Goal: Task Accomplishment & Management: Manage account settings

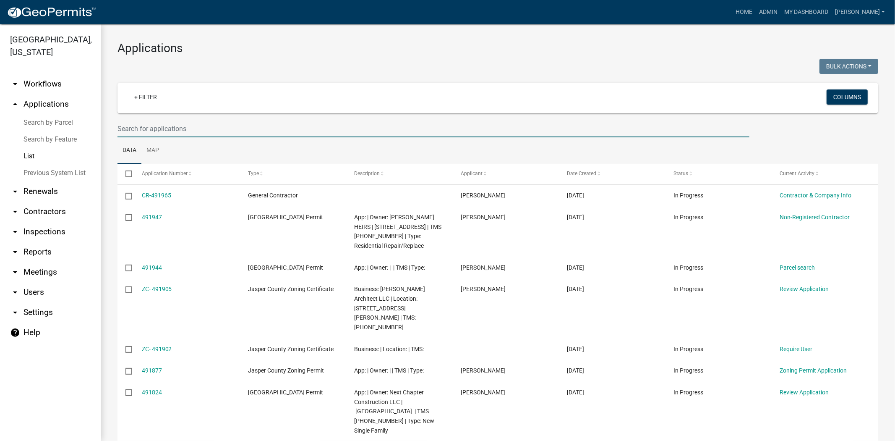
click at [217, 130] on input "text" at bounding box center [434, 128] width 632 height 17
paste input "[PHONE_NUMBER]"
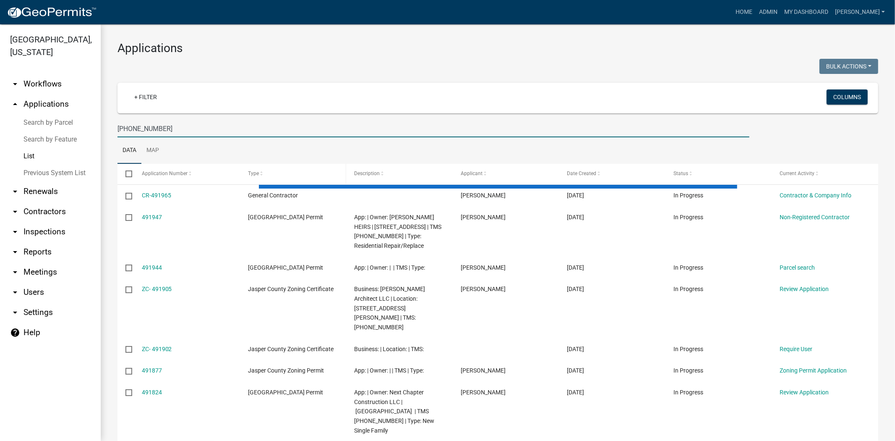
type input "[PHONE_NUMBER]"
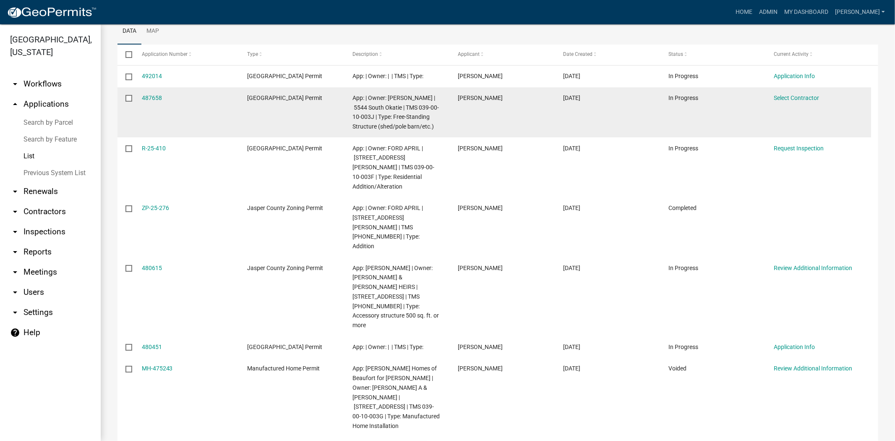
scroll to position [140, 0]
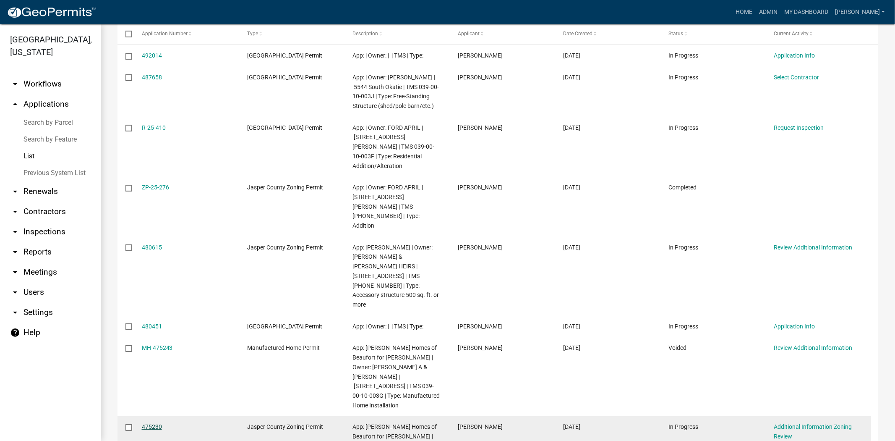
click at [153, 423] on link "475230" at bounding box center [152, 426] width 20 height 7
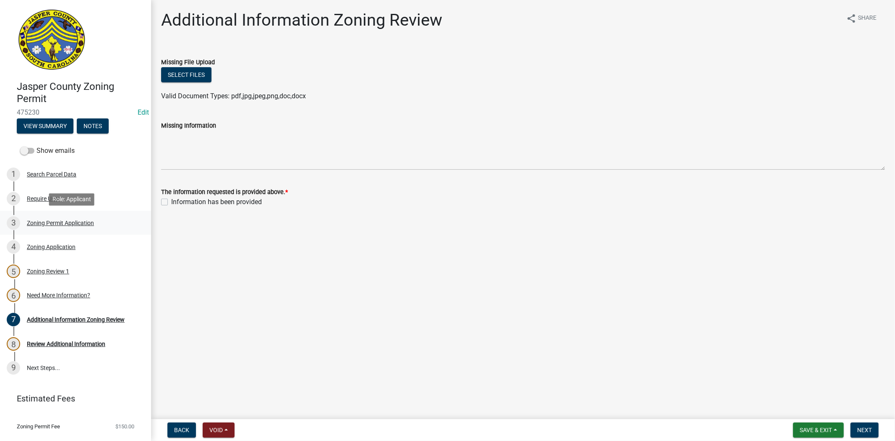
click at [42, 212] on link "3 Zoning Permit Application" at bounding box center [75, 223] width 151 height 24
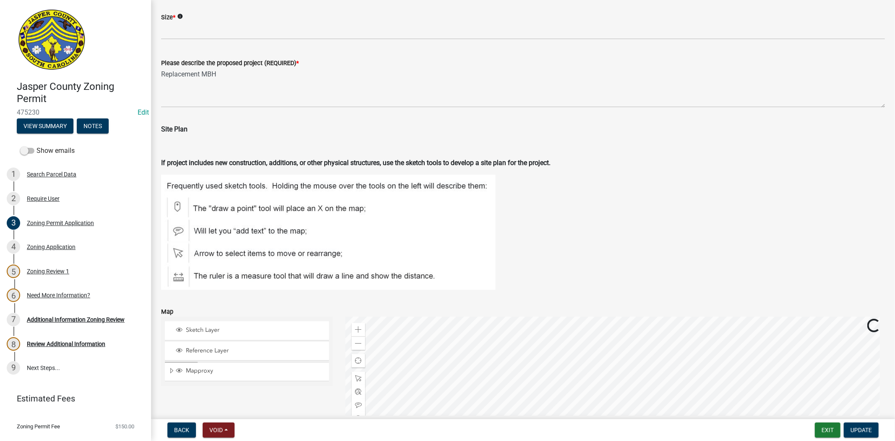
scroll to position [1446, 0]
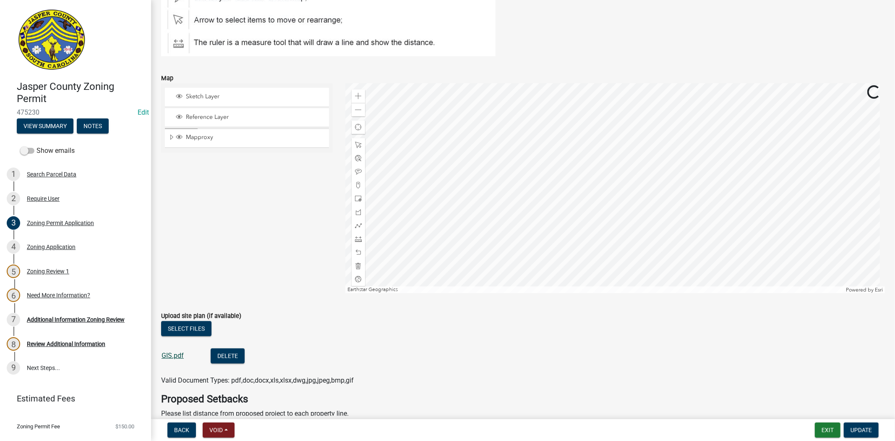
click at [178, 357] on link "GIS.pdf" at bounding box center [173, 355] width 22 height 8
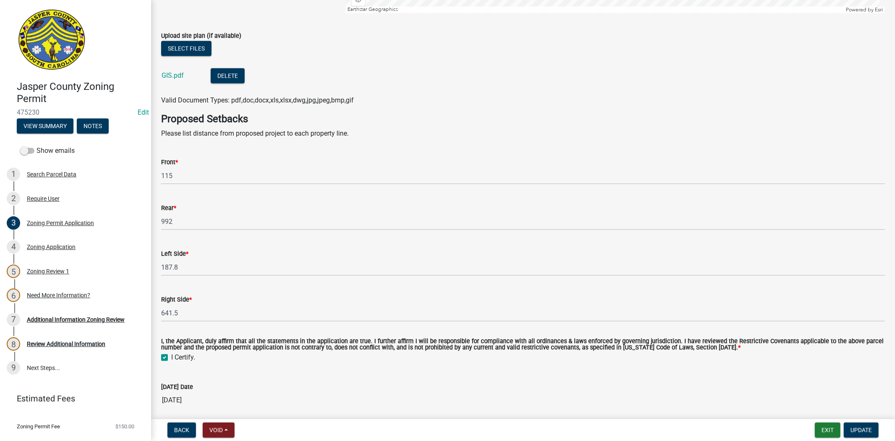
scroll to position [1933, 0]
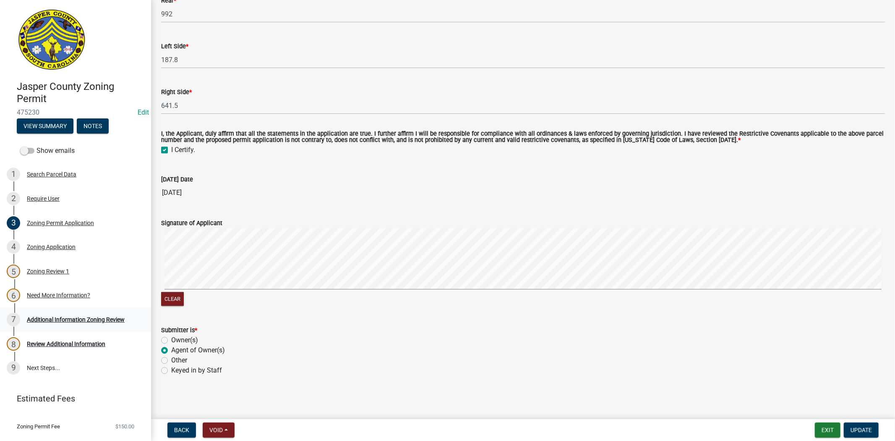
click at [66, 320] on div "Additional Information Zoning Review" at bounding box center [76, 320] width 98 height 6
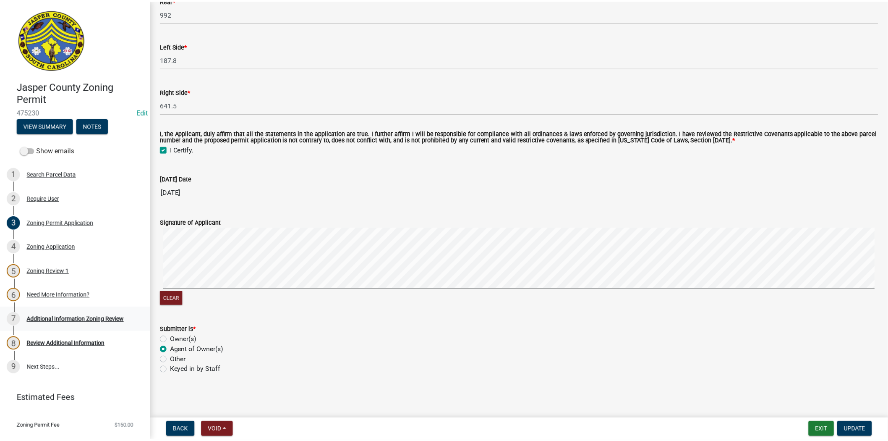
scroll to position [0, 0]
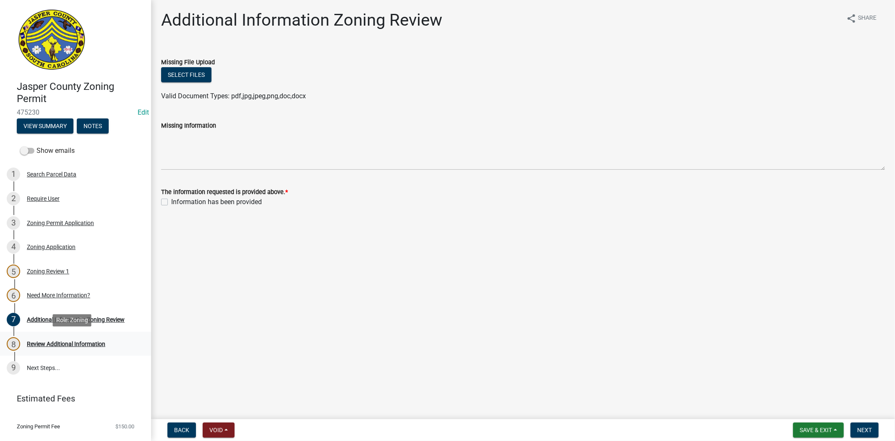
click at [72, 337] on div "8 Review Additional Information" at bounding box center [72, 343] width 131 height 13
click at [171, 203] on label "Information has been provided" at bounding box center [216, 202] width 91 height 10
click at [171, 202] on input "Information has been provided" at bounding box center [173, 199] width 5 height 5
checkbox input "true"
click at [870, 427] on span "Next" at bounding box center [865, 430] width 15 height 7
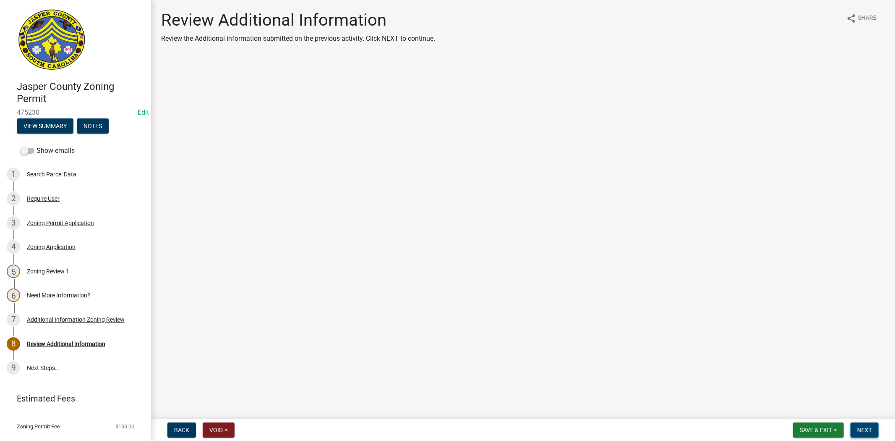
click at [858, 430] on span "Next" at bounding box center [865, 430] width 15 height 7
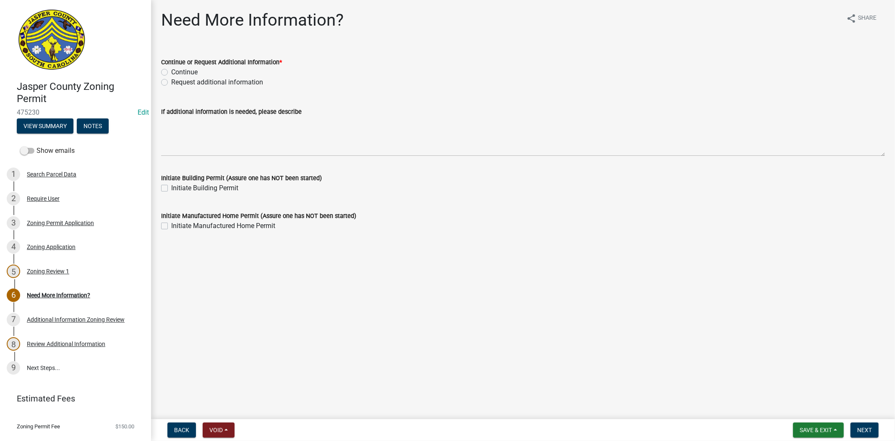
click at [171, 72] on label "Continue" at bounding box center [184, 72] width 26 height 10
click at [171, 72] on input "Continue" at bounding box center [173, 69] width 5 height 5
radio input "true"
click at [171, 81] on label "Request additional information" at bounding box center [217, 82] width 92 height 10
click at [171, 81] on input "Request additional information" at bounding box center [173, 79] width 5 height 5
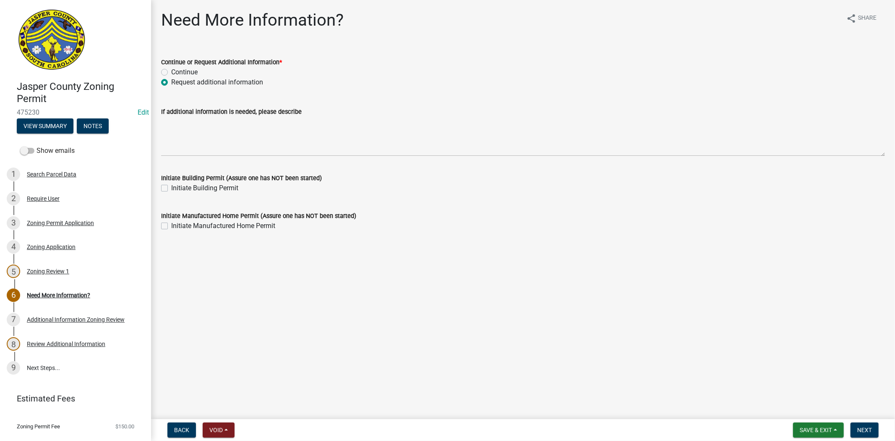
radio input "true"
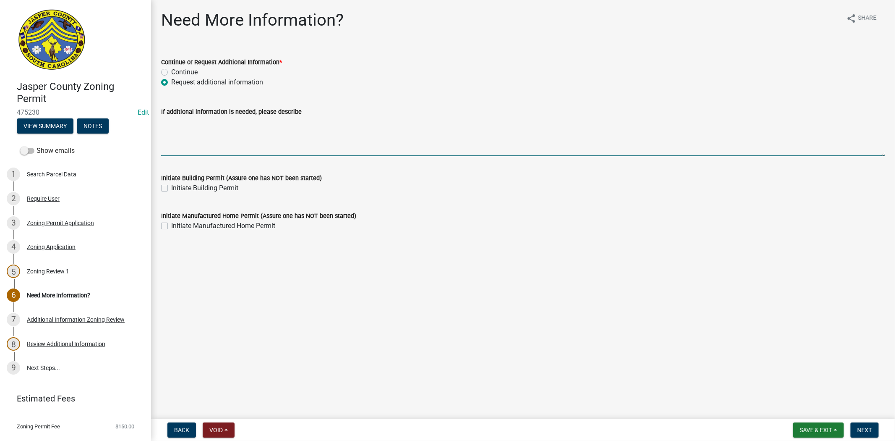
drag, startPoint x: 179, startPoint y: 122, endPoint x: 723, endPoint y: 76, distance: 545.9
click at [181, 122] on textarea "If additional information is needed, please describe" at bounding box center [523, 136] width 724 height 39
type textarea "please provide an updated site plan of where you are wanting to place the home."
click at [871, 431] on span "Next" at bounding box center [865, 430] width 15 height 7
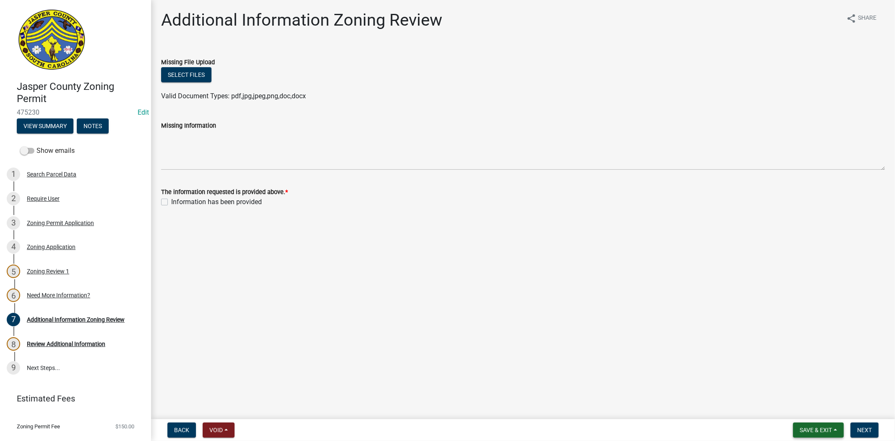
drag, startPoint x: 821, startPoint y: 437, endPoint x: 819, endPoint y: 431, distance: 6.8
click at [820, 437] on nav "Back Void Withdraw Lock Expire Void Save & Exit Save Save & Exit Next" at bounding box center [523, 430] width 744 height 22
drag, startPoint x: 818, startPoint y: 430, endPoint x: 810, endPoint y: 413, distance: 18.8
click at [817, 430] on span "Save & Exit" at bounding box center [816, 430] width 32 height 7
click at [809, 412] on button "Save & Exit" at bounding box center [810, 408] width 67 height 20
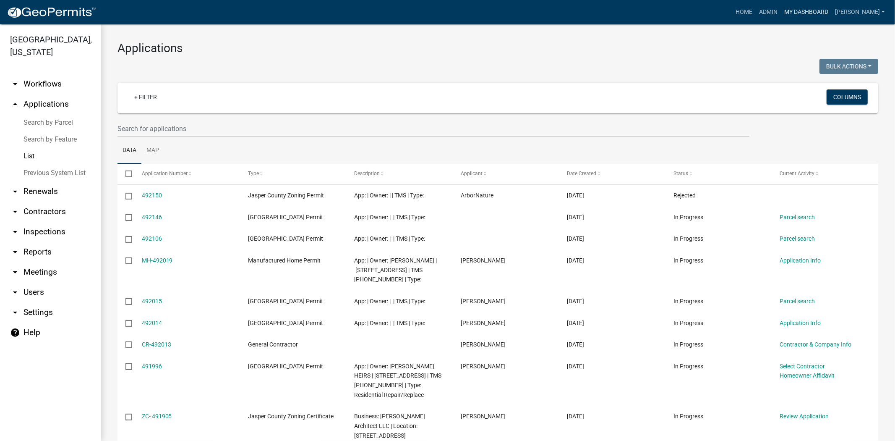
click at [832, 14] on link "My Dashboard" at bounding box center [806, 12] width 51 height 16
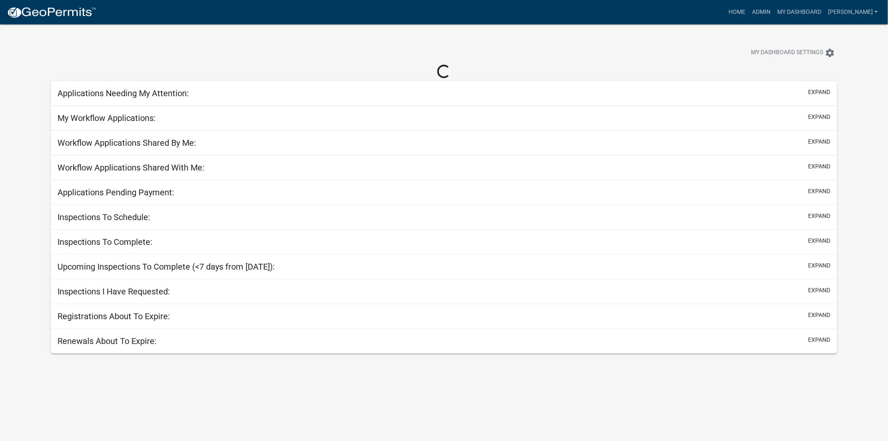
select select "2: 50"
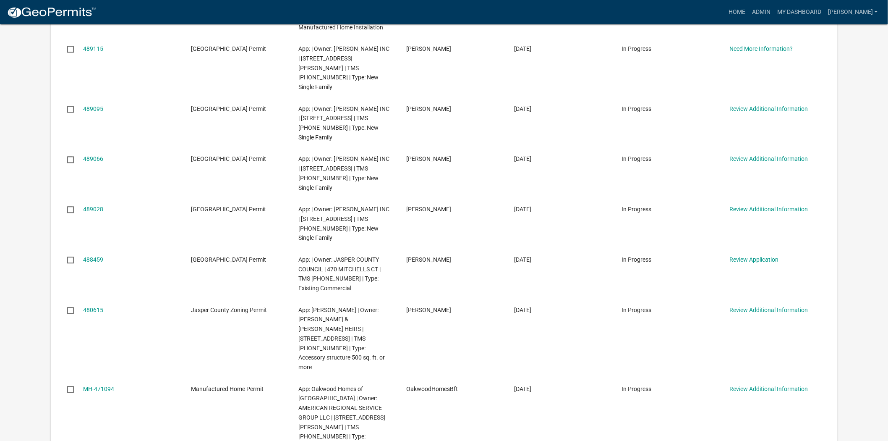
scroll to position [793, 0]
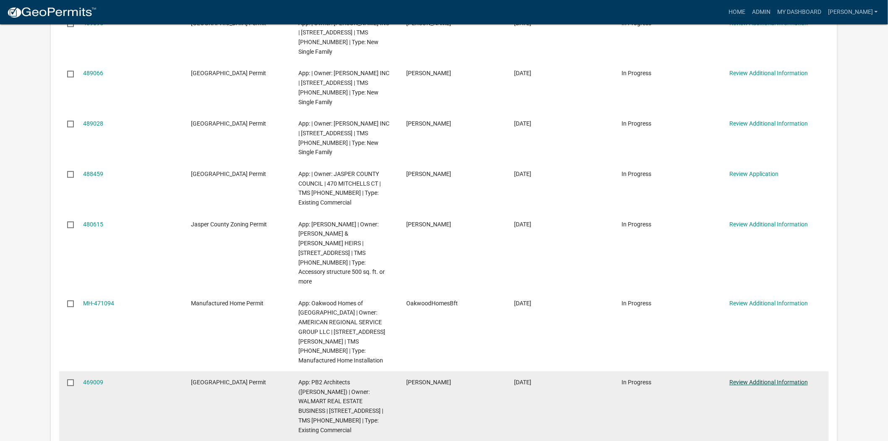
click at [782, 379] on link "Review Additional Information" at bounding box center [769, 382] width 79 height 7
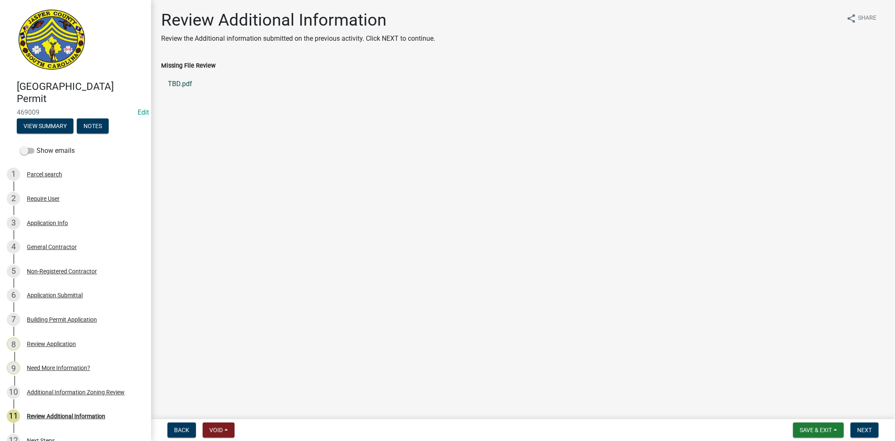
click at [181, 85] on link "TBD.pdf" at bounding box center [523, 84] width 724 height 20
click at [52, 365] on div "Need More Information?" at bounding box center [58, 368] width 63 height 6
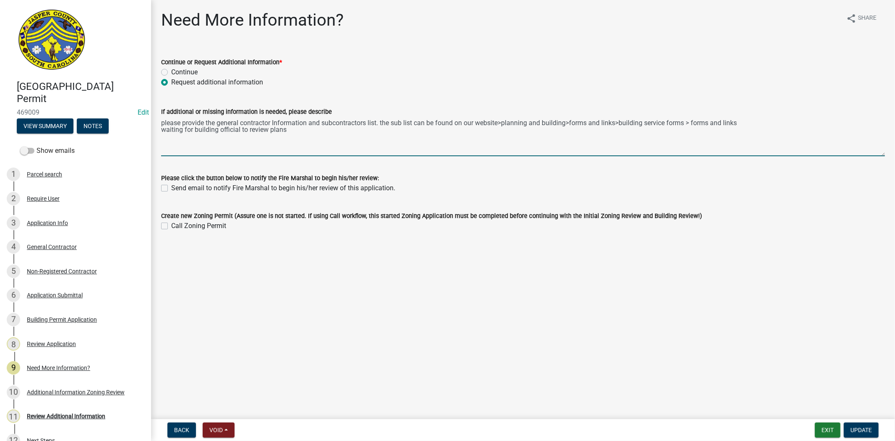
drag, startPoint x: 161, startPoint y: 123, endPoint x: 296, endPoint y: 135, distance: 135.7
click at [296, 135] on textarea "please provide the general contractor Information and subcontractors list. the …" at bounding box center [523, 136] width 724 height 39
click at [78, 407] on link "11 Review Additional Information" at bounding box center [75, 416] width 151 height 24
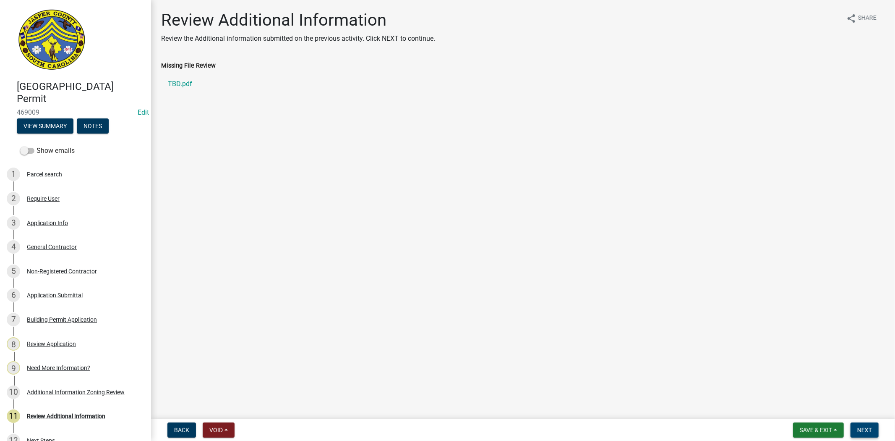
click at [858, 430] on span "Next" at bounding box center [865, 430] width 15 height 7
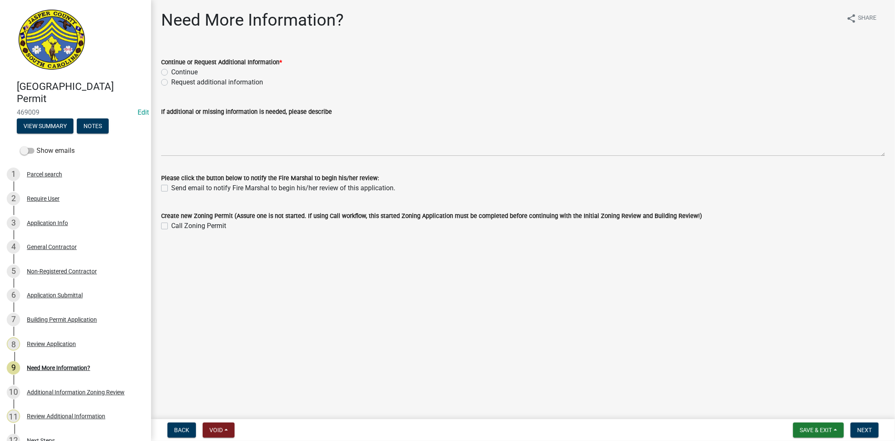
click at [171, 81] on label "Request additional information" at bounding box center [217, 82] width 92 height 10
click at [171, 81] on input "Request additional information" at bounding box center [173, 79] width 5 height 5
radio input "true"
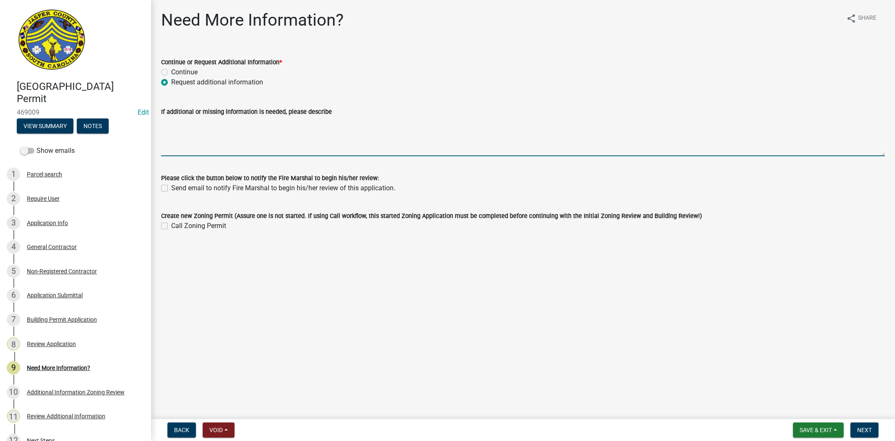
click at [174, 126] on textarea "If additional or missing information is needed, please describe" at bounding box center [523, 136] width 724 height 39
paste textarea "please provide the general contractor Information and subcontractors list. the …"
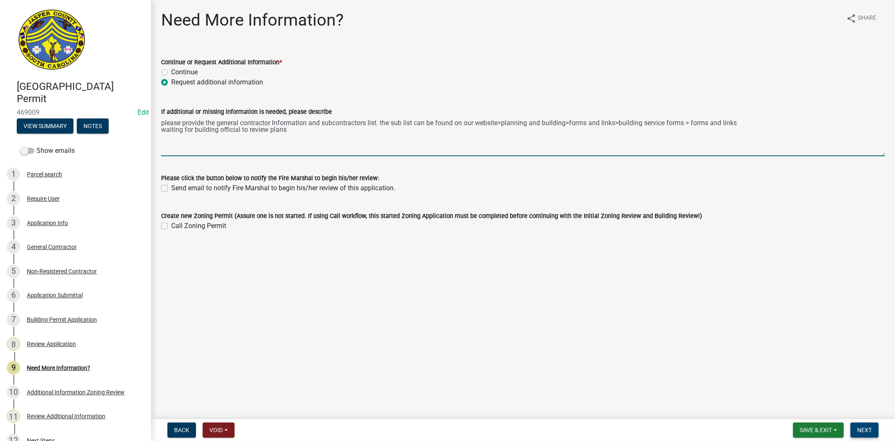
type textarea "please provide the general contractor Information and subcontractors list. the …"
click at [864, 430] on span "Next" at bounding box center [865, 430] width 15 height 7
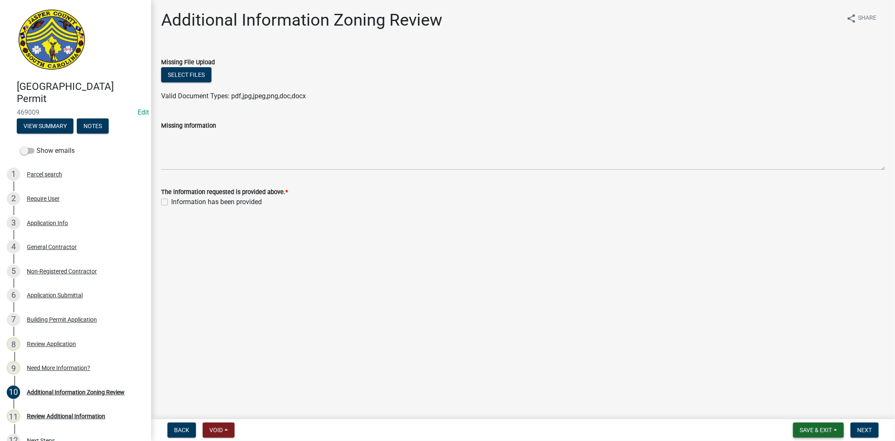
click at [816, 433] on button "Save & Exit" at bounding box center [818, 429] width 51 height 15
click at [799, 412] on button "Save & Exit" at bounding box center [810, 408] width 67 height 20
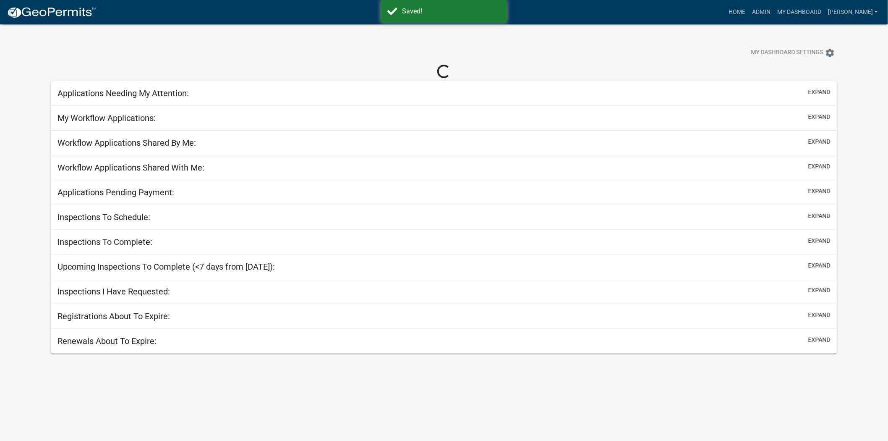
select select "2: 50"
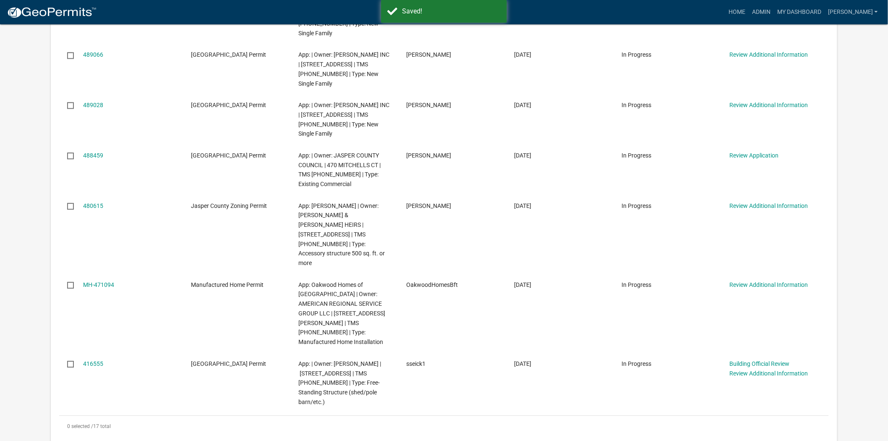
scroll to position [710, 0]
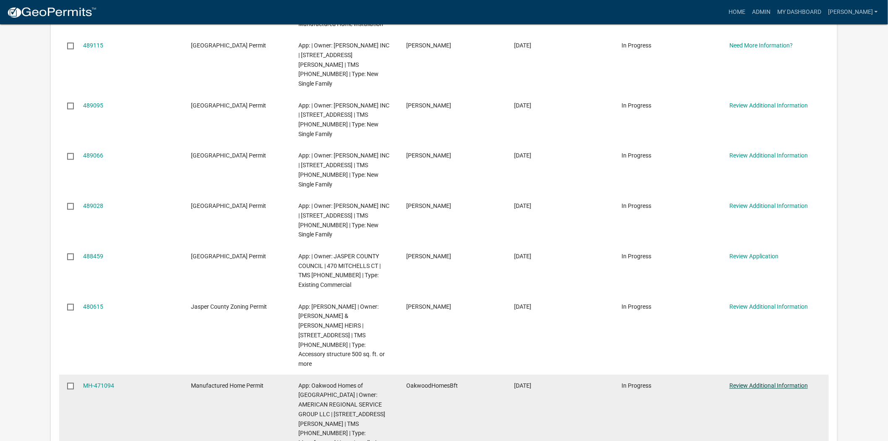
click at [757, 382] on link "Review Additional Information" at bounding box center [769, 385] width 79 height 7
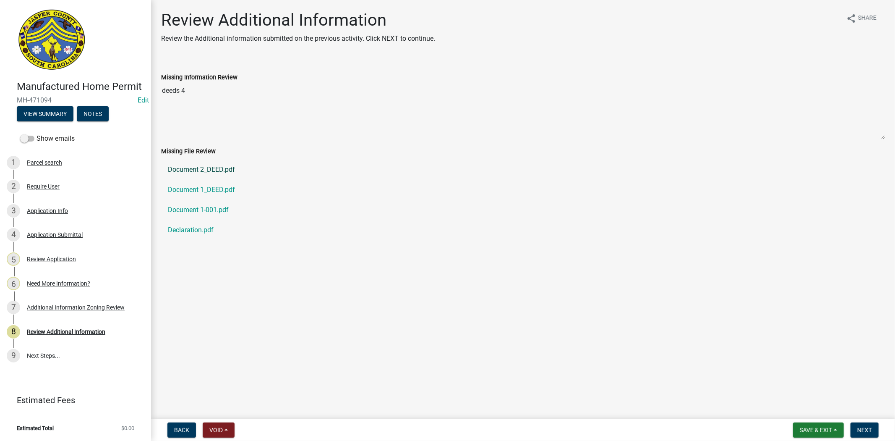
click at [195, 165] on link "Document 2_DEED.pdf" at bounding box center [523, 170] width 724 height 20
click at [194, 191] on link "Document 1_DEED.pdf" at bounding box center [523, 190] width 724 height 20
click at [196, 206] on link "Document 1-001.pdf" at bounding box center [523, 210] width 724 height 20
click at [185, 232] on link "Declaration.pdf" at bounding box center [523, 230] width 724 height 20
click at [52, 218] on link "3 Application Info" at bounding box center [75, 211] width 151 height 24
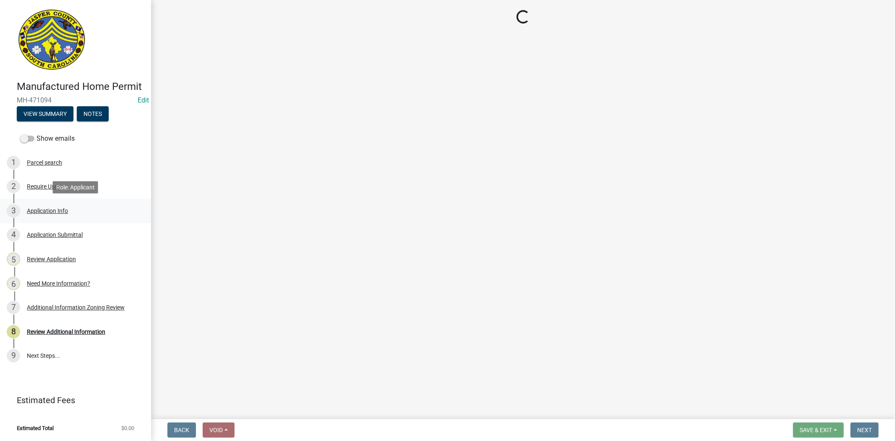
select select "00748aa1-56c2-4786-b7ff-9b3cb1d8d455"
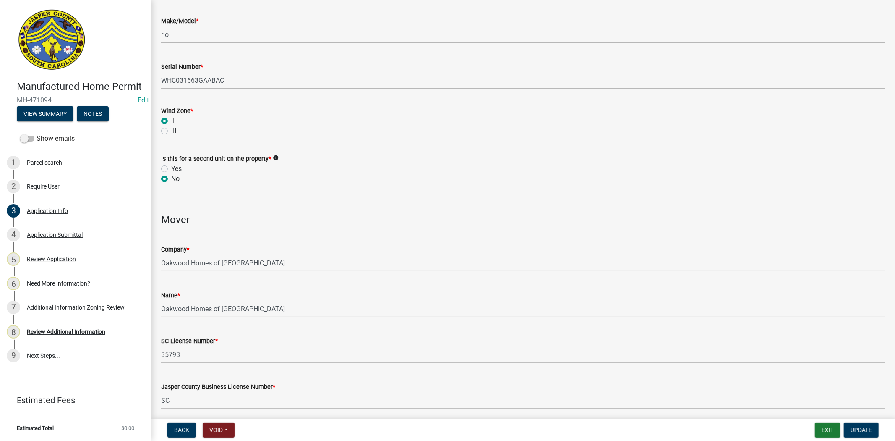
scroll to position [1866, 0]
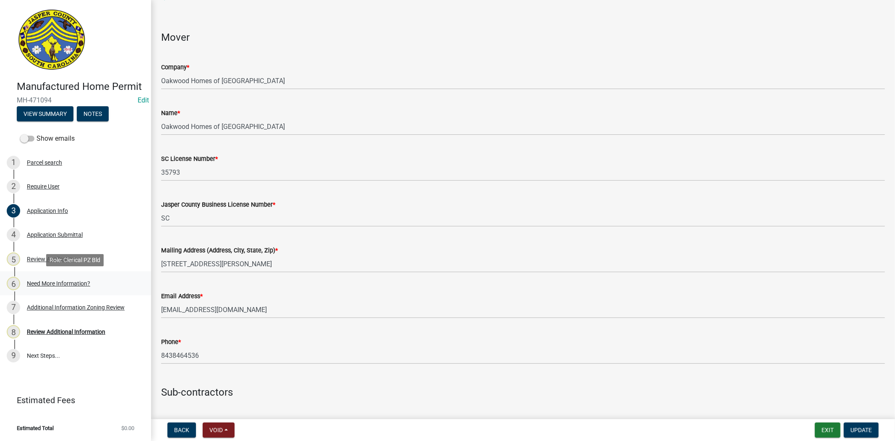
click at [43, 290] on link "6 Need More Information?" at bounding box center [75, 283] width 151 height 24
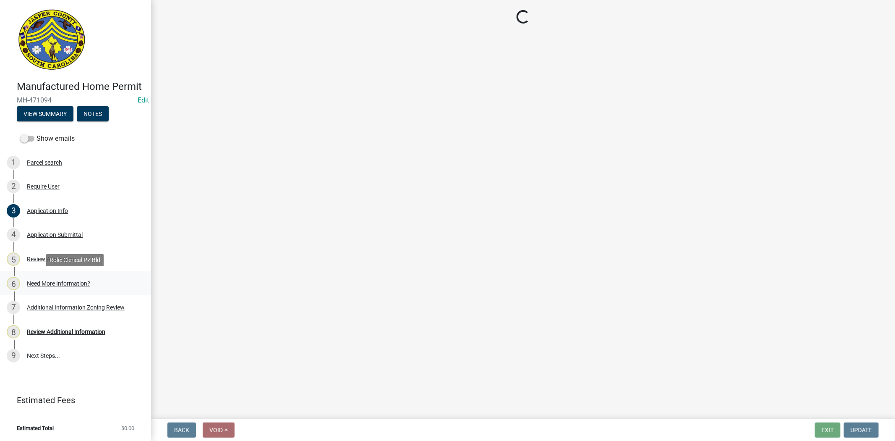
scroll to position [0, 0]
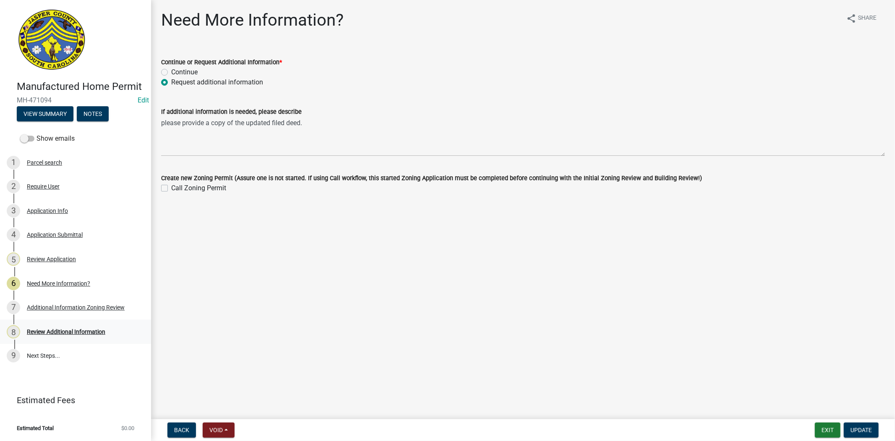
click at [85, 333] on div "Review Additional Information" at bounding box center [66, 332] width 79 height 6
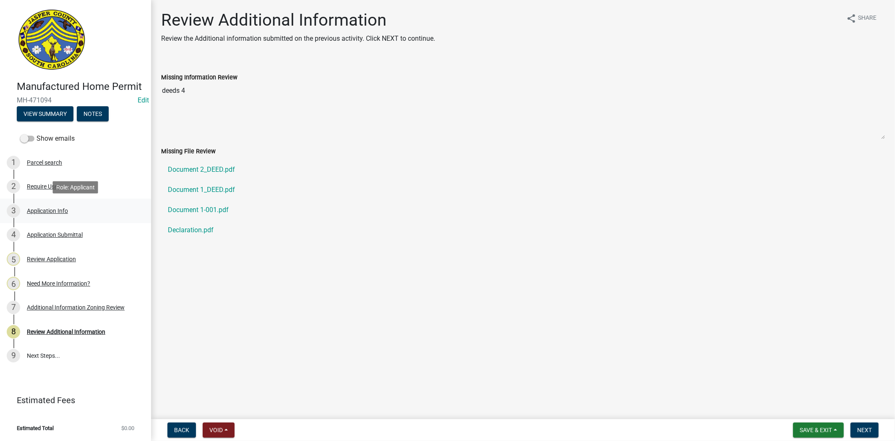
click at [45, 210] on div "Application Info" at bounding box center [47, 211] width 41 height 6
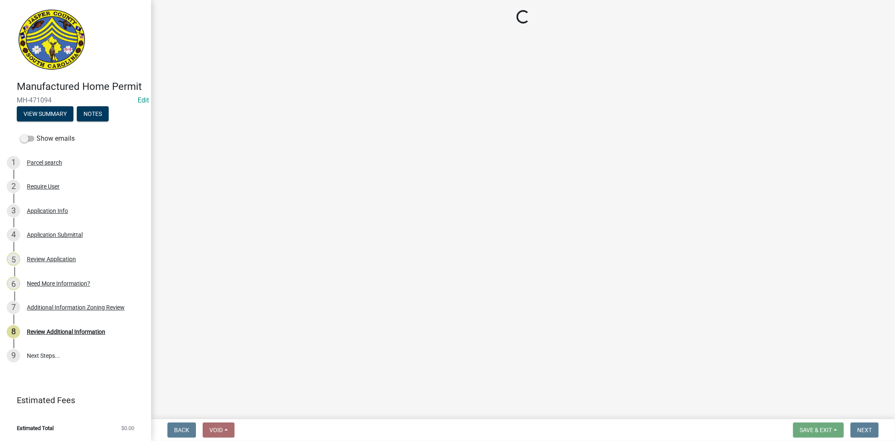
select select "00748aa1-56c2-4786-b7ff-9b3cb1d8d455"
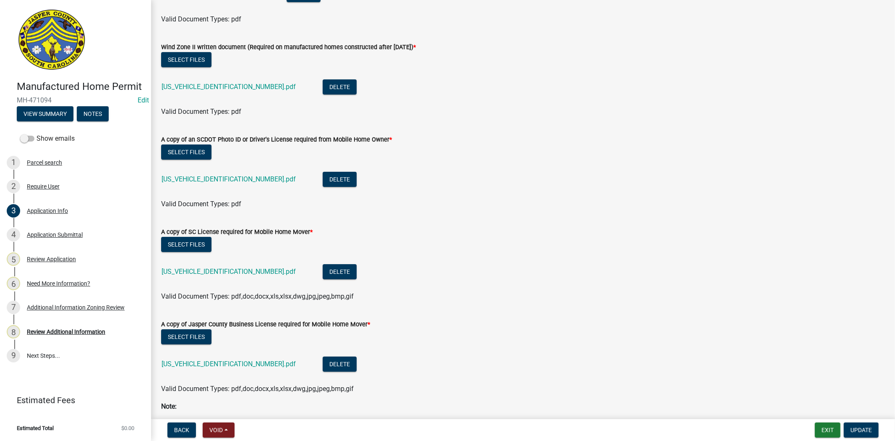
scroll to position [2610, 0]
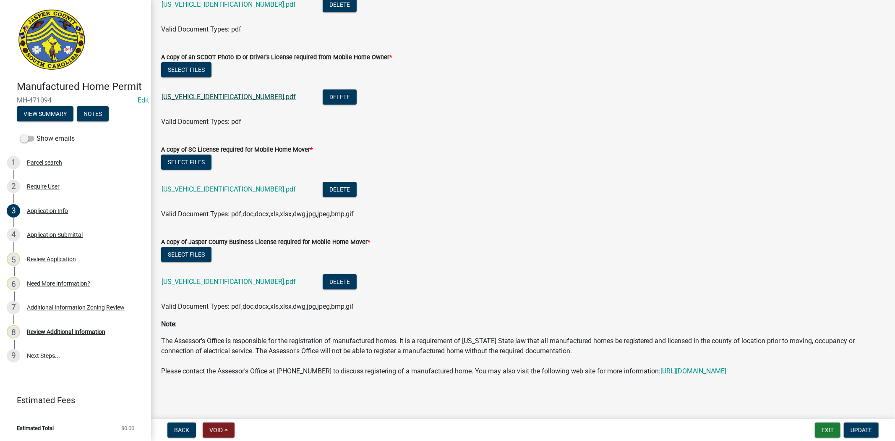
click at [196, 93] on link "[US_VEHICLE_IDENTIFICATION_NUMBER].pdf" at bounding box center [229, 97] width 134 height 8
click at [27, 335] on div "8 Review Additional Information" at bounding box center [72, 331] width 131 height 13
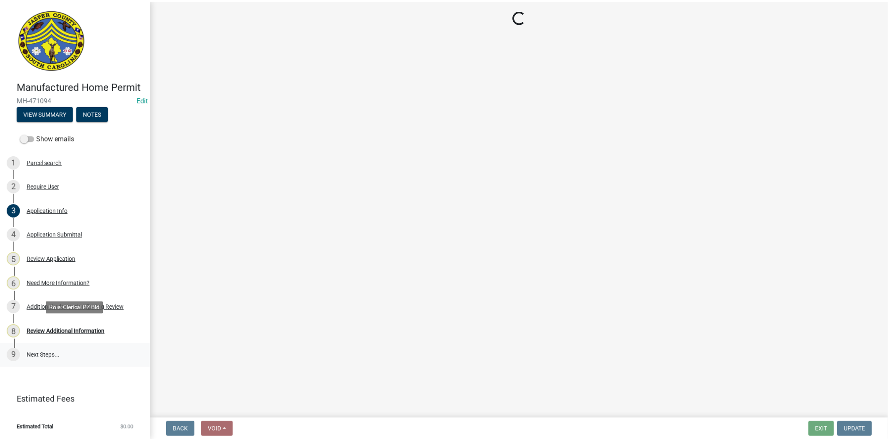
scroll to position [0, 0]
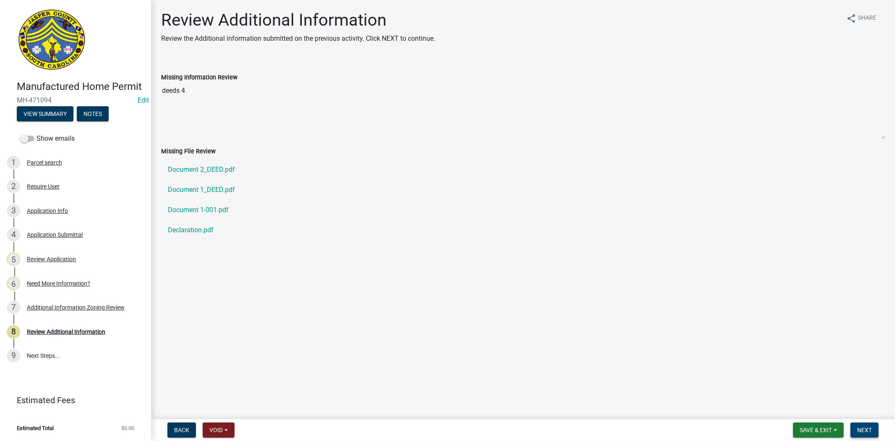
click at [869, 424] on button "Next" at bounding box center [865, 429] width 28 height 15
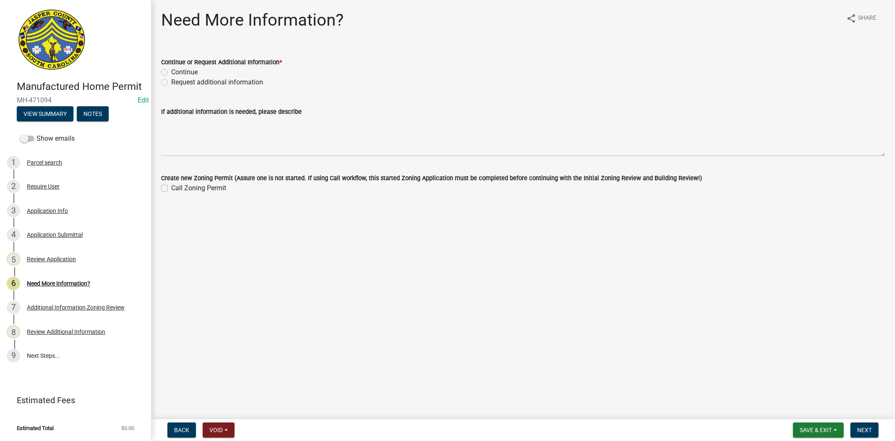
click at [171, 83] on label "Request additional information" at bounding box center [217, 82] width 92 height 10
click at [171, 83] on input "Request additional information" at bounding box center [173, 79] width 5 height 5
radio input "true"
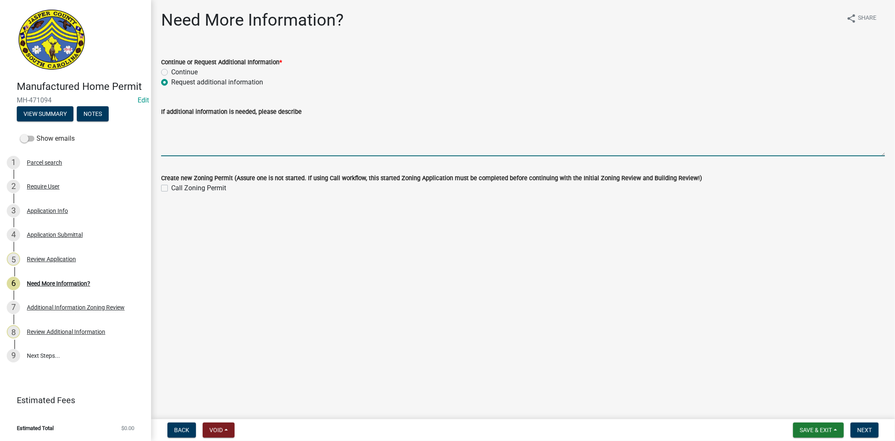
click at [199, 127] on textarea "If additional information is needed, please describe" at bounding box center [523, 136] width 724 height 39
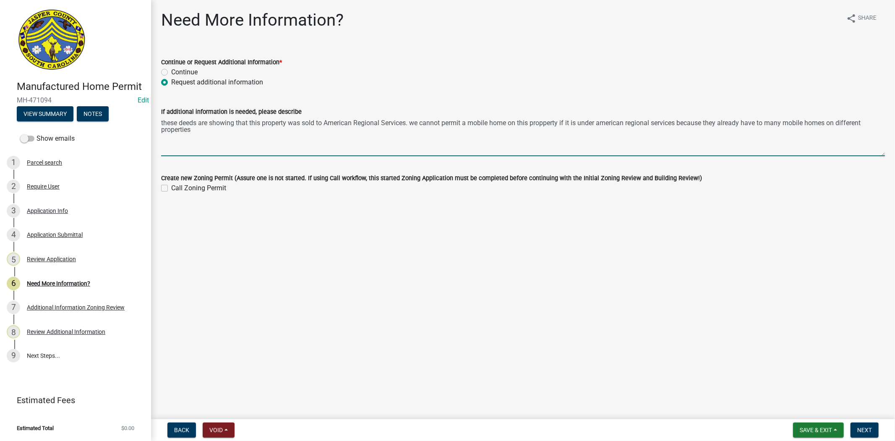
click at [767, 125] on textarea "these deeds are showing that this property was sold to American Regional Servic…" at bounding box center [523, 136] width 724 height 39
click at [789, 123] on textarea "these deeds are showing that this property was sold to American Regional Servic…" at bounding box center [523, 136] width 724 height 39
click at [870, 123] on textarea "these deeds are showing that this property was sold to American Regional Servic…" at bounding box center [523, 136] width 724 height 39
type textarea "these deeds are showing that this property was sold to American Regional Servic…"
click at [871, 431] on span "Next" at bounding box center [865, 430] width 15 height 7
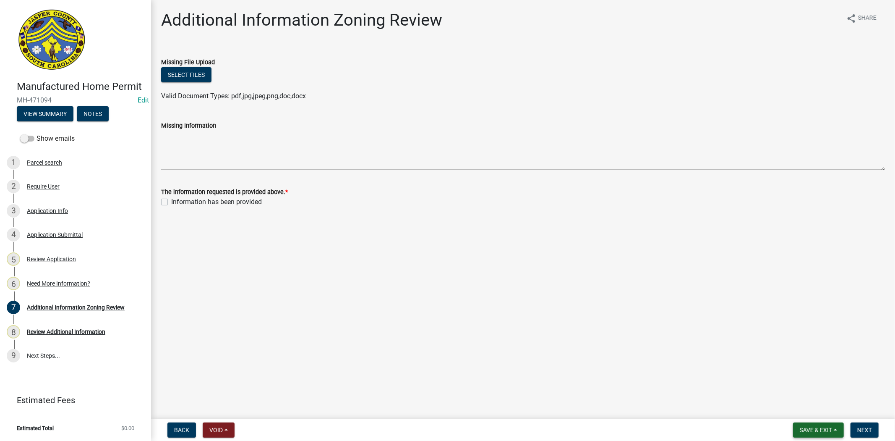
click at [816, 430] on span "Save & Exit" at bounding box center [816, 430] width 32 height 7
click at [801, 411] on button "Save & Exit" at bounding box center [810, 408] width 67 height 20
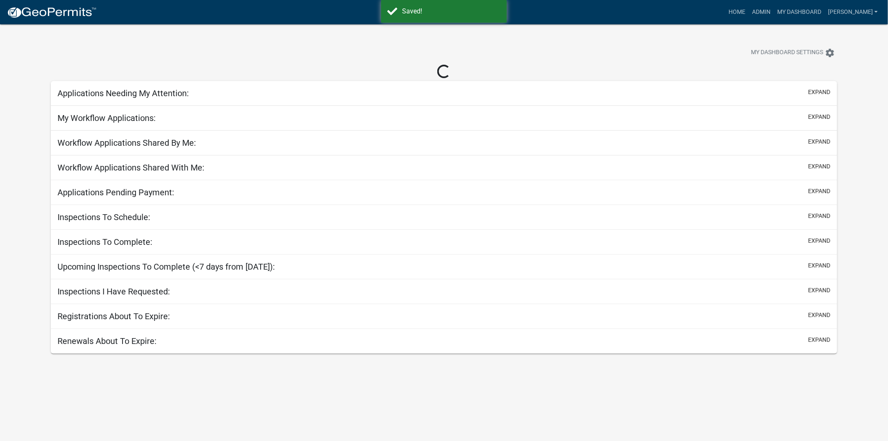
select select "2: 50"
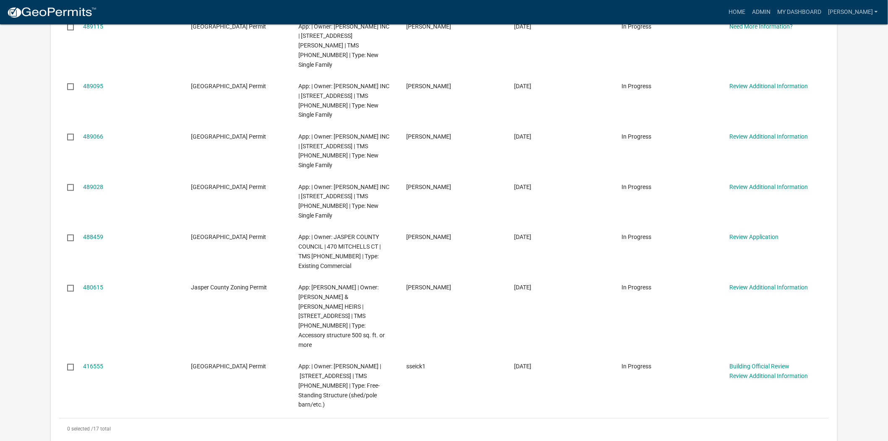
scroll to position [738, 0]
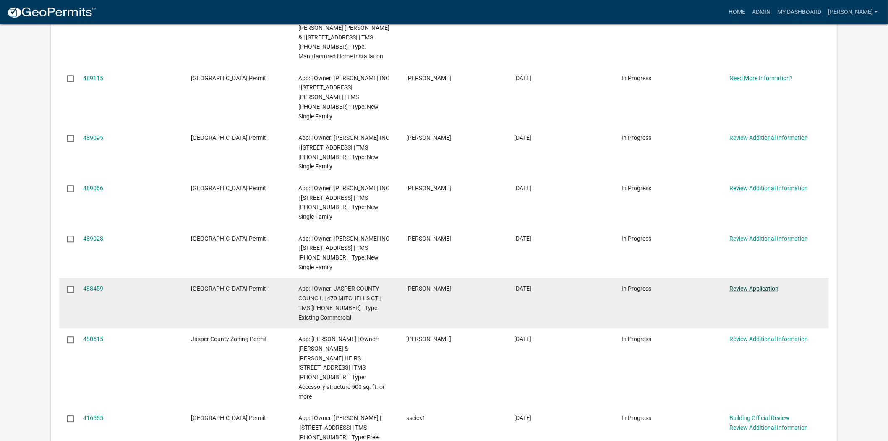
click at [766, 285] on link "Review Application" at bounding box center [754, 288] width 49 height 7
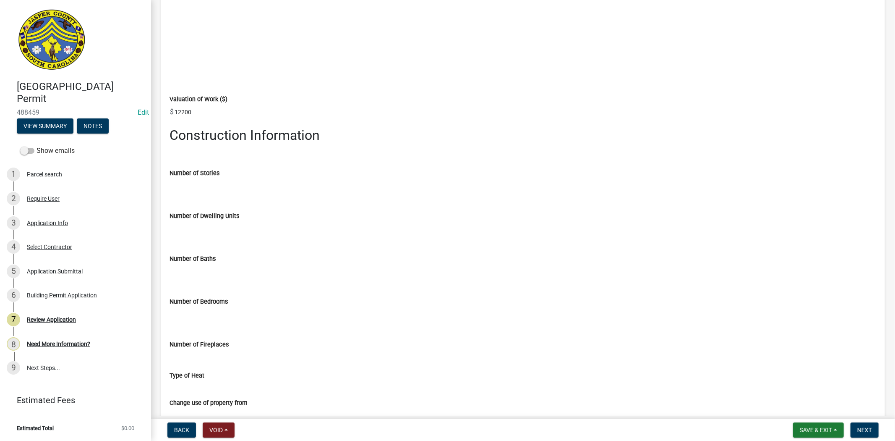
scroll to position [1632, 0]
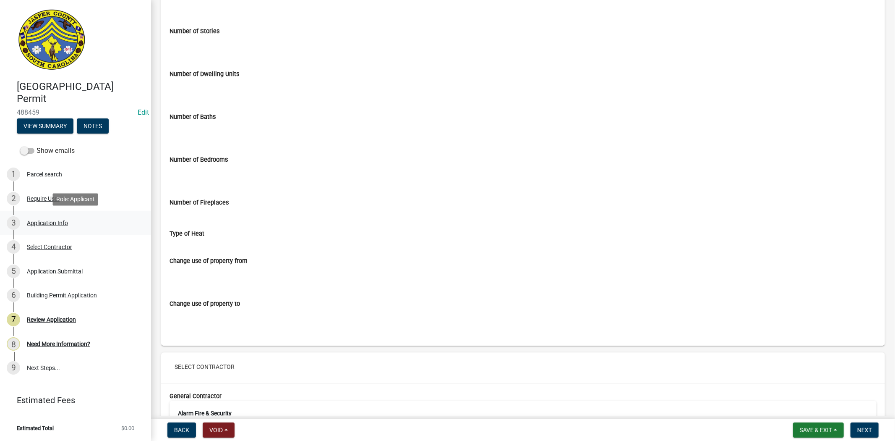
click at [47, 222] on div "Application Info" at bounding box center [47, 223] width 41 height 6
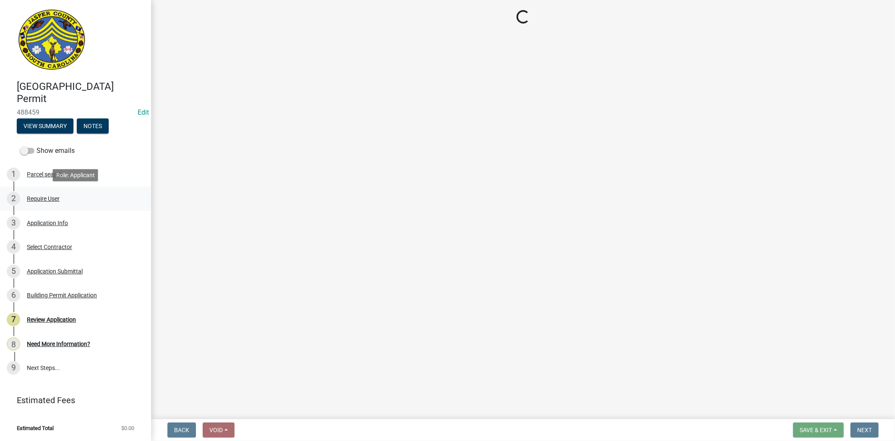
select select "9ee69ee8-4d28-486b-bc7b-e904e70aa828"
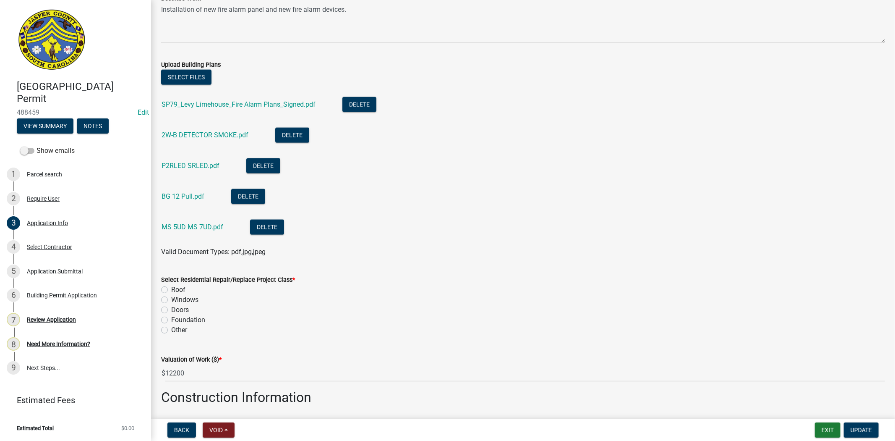
scroll to position [1020, 0]
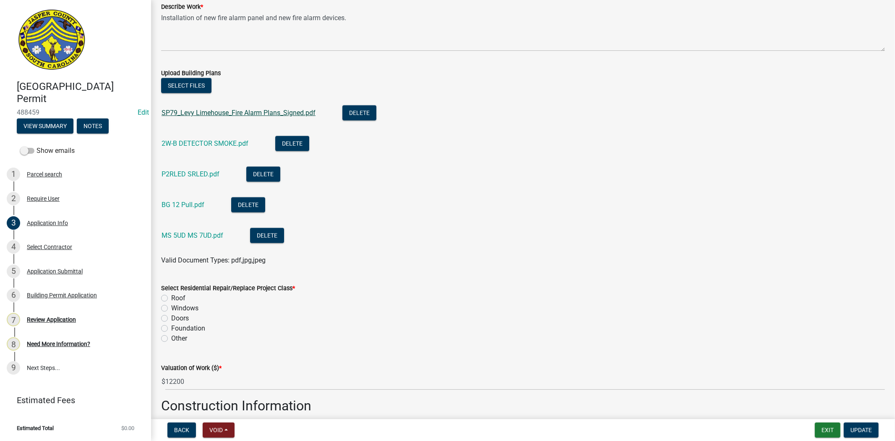
click at [195, 114] on link "SP79_Levy Limehouse_Fire Alarm Plans_Signed.pdf" at bounding box center [239, 113] width 154 height 8
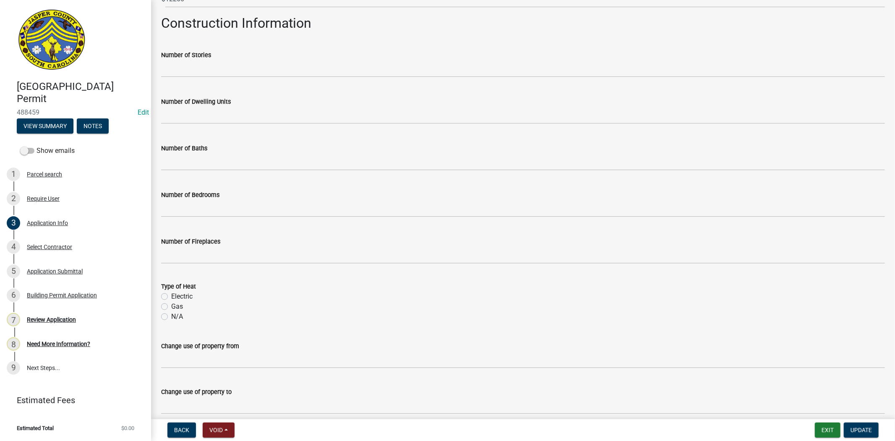
scroll to position [1440, 0]
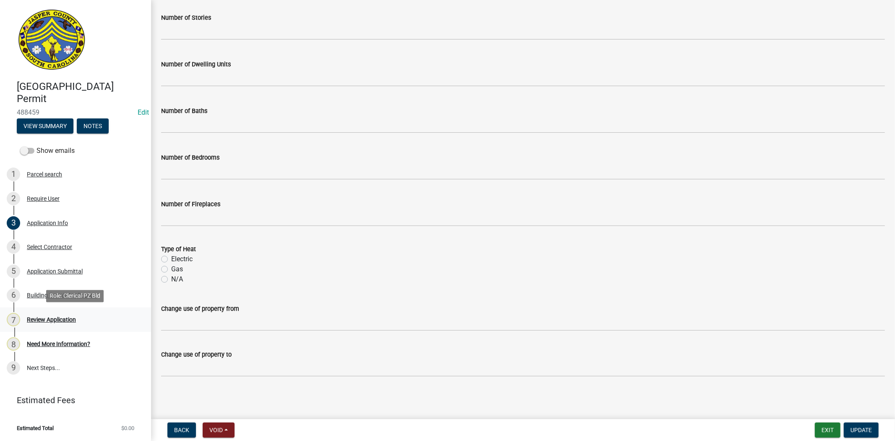
click at [42, 317] on div "Review Application" at bounding box center [51, 320] width 49 height 6
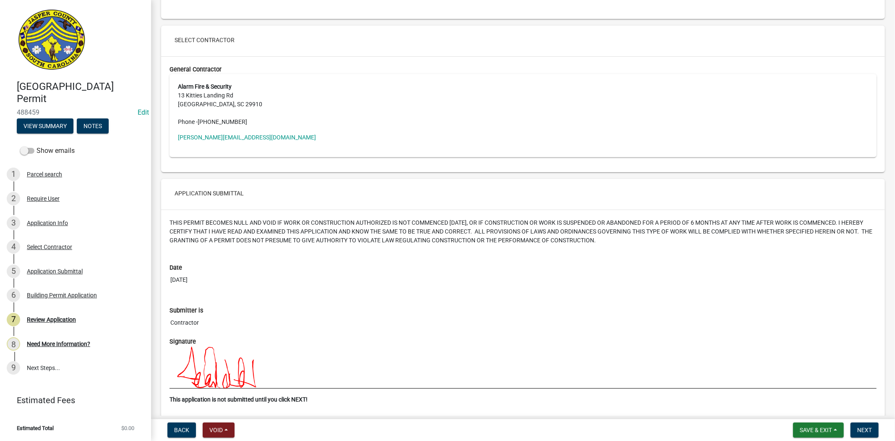
scroll to position [2060, 0]
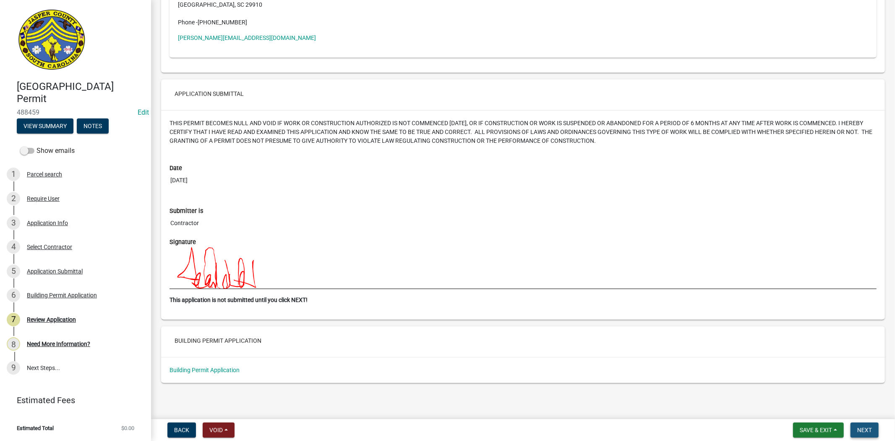
click at [867, 427] on span "Next" at bounding box center [865, 430] width 15 height 7
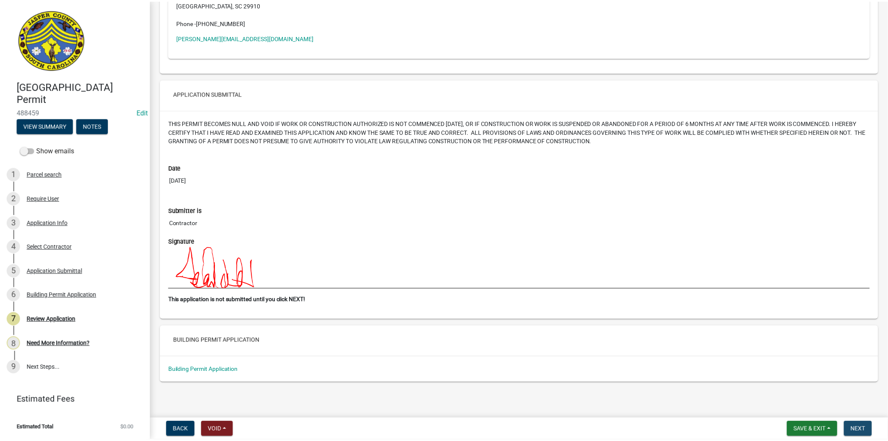
scroll to position [0, 0]
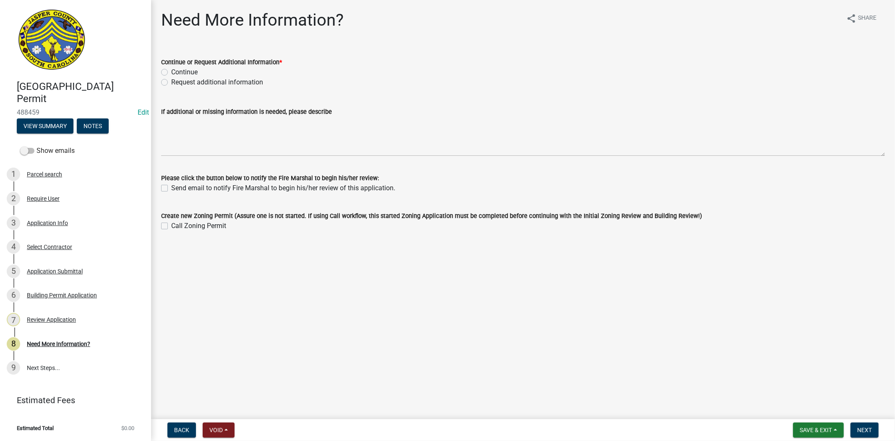
click at [171, 83] on label "Request additional information" at bounding box center [217, 82] width 92 height 10
click at [171, 83] on input "Request additional information" at bounding box center [173, 79] width 5 height 5
radio input "true"
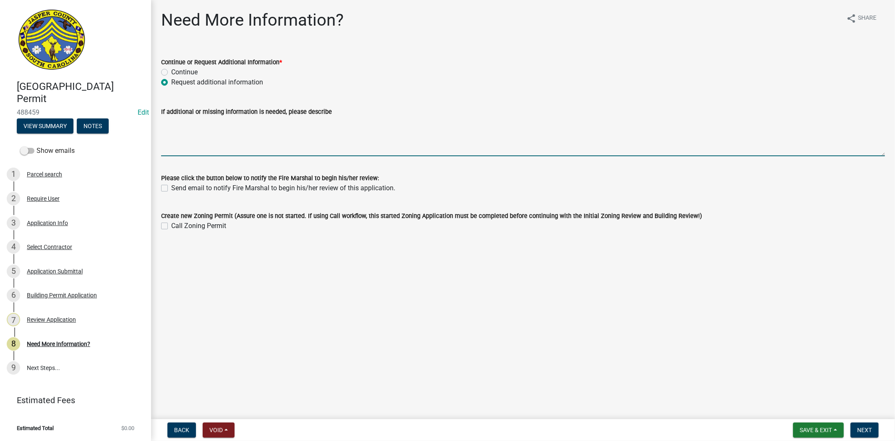
click at [181, 132] on textarea "If additional or missing information is needed, please describe" at bounding box center [523, 136] width 724 height 39
type textarea "waiting for fire marshal to review the plans"
click at [874, 433] on button "Next" at bounding box center [865, 429] width 28 height 15
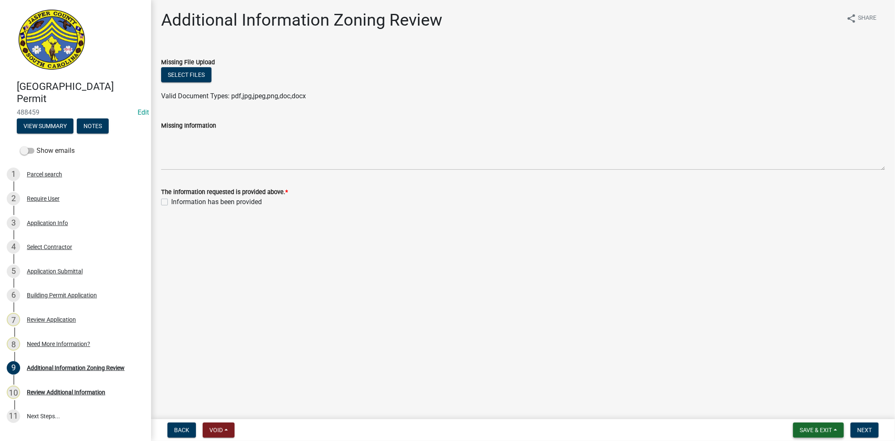
click at [816, 427] on span "Save & Exit" at bounding box center [816, 430] width 32 height 7
drag, startPoint x: 802, startPoint y: 410, endPoint x: 809, endPoint y: 410, distance: 6.7
click at [801, 411] on button "Save & Exit" at bounding box center [810, 408] width 67 height 20
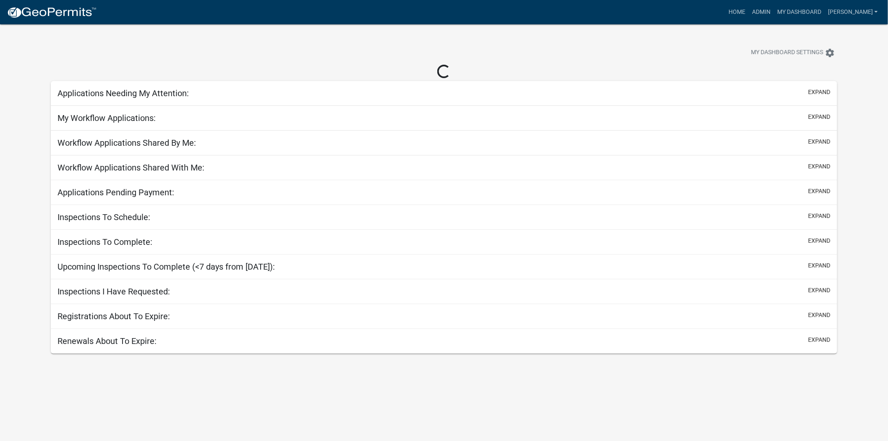
select select "2: 50"
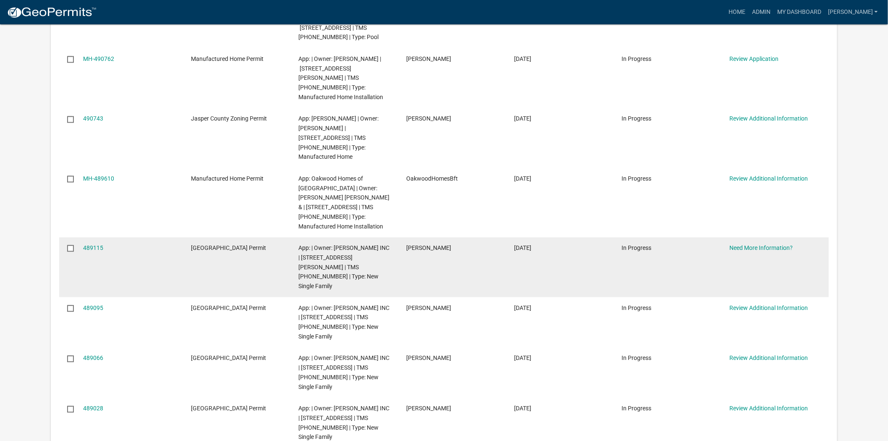
scroll to position [606, 0]
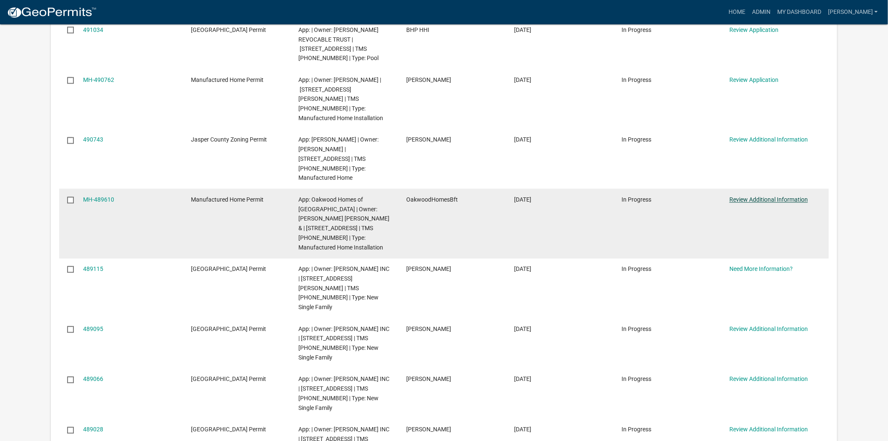
click at [759, 196] on link "Review Additional Information" at bounding box center [769, 199] width 79 height 7
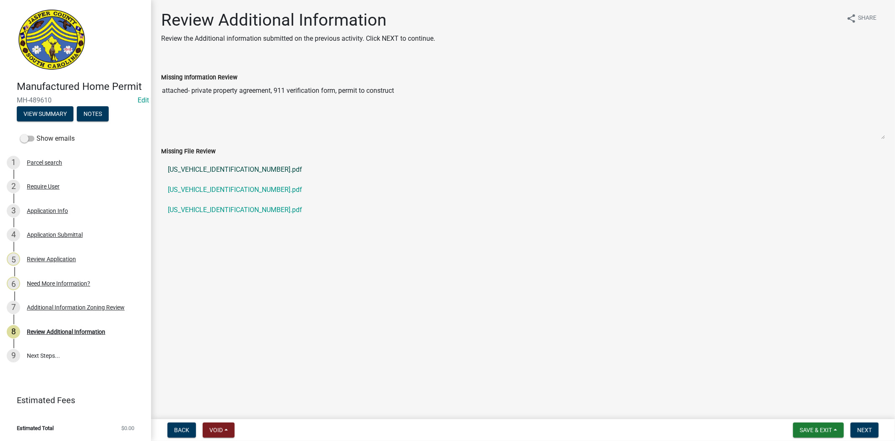
click at [211, 171] on link "[US_VEHICLE_IDENTIFICATION_NUMBER].pdf" at bounding box center [523, 170] width 724 height 20
click at [196, 189] on link "[US_VEHICLE_IDENTIFICATION_NUMBER].pdf" at bounding box center [523, 190] width 724 height 20
click at [202, 208] on link "[US_VEHICLE_IDENTIFICATION_NUMBER].pdf" at bounding box center [523, 210] width 724 height 20
click at [81, 215] on div "3 Application Info" at bounding box center [72, 210] width 131 height 13
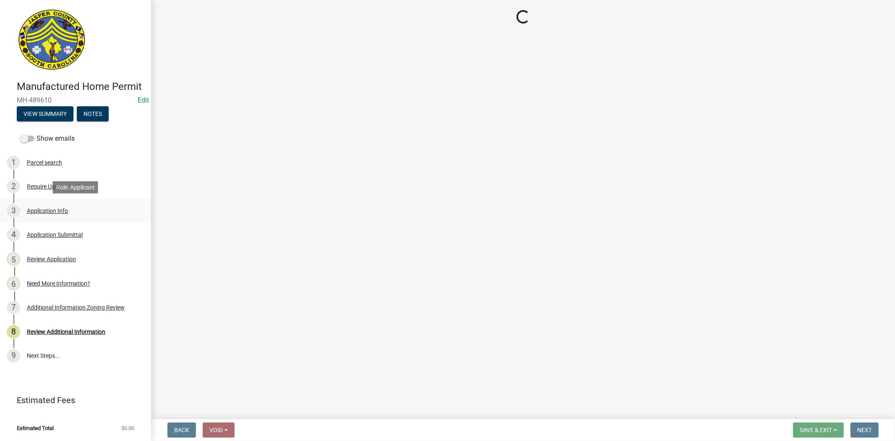
select select "00748aa1-56c2-4786-b7ff-9b3cb1d8d455"
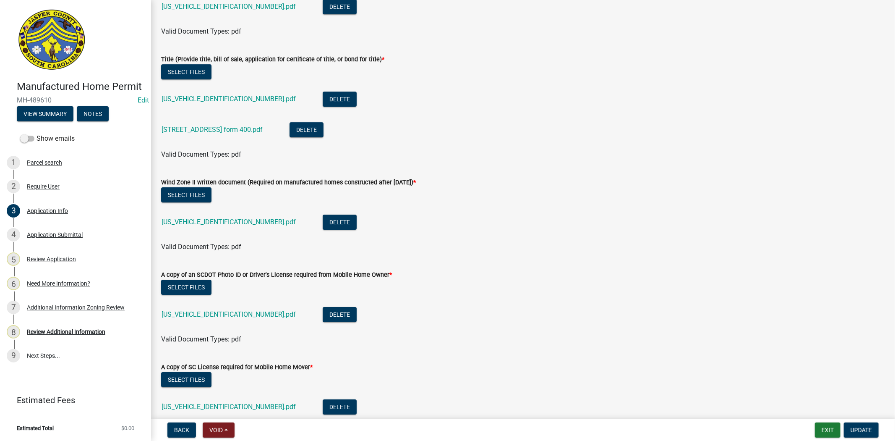
scroll to position [2472, 0]
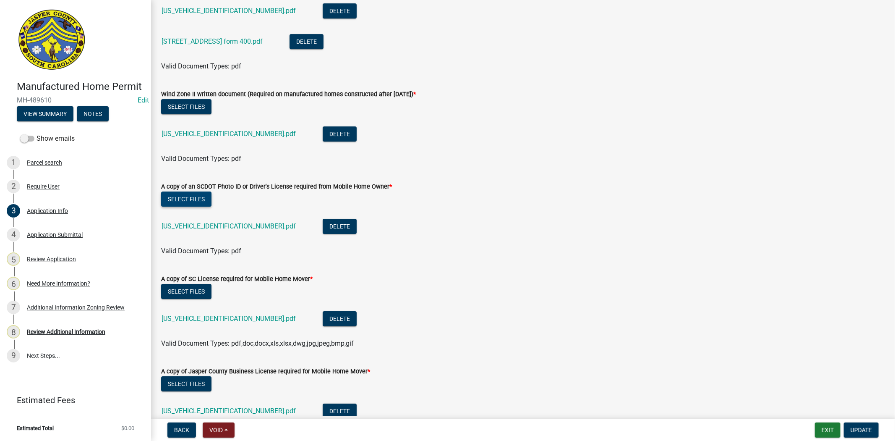
click at [200, 200] on button "Select files" at bounding box center [186, 198] width 50 height 15
click at [173, 200] on button "Select files" at bounding box center [186, 198] width 50 height 15
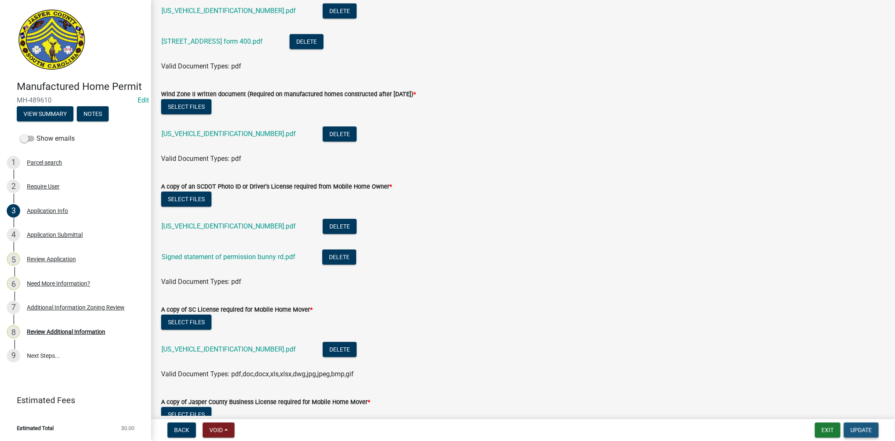
click at [866, 429] on span "Update" at bounding box center [861, 430] width 21 height 7
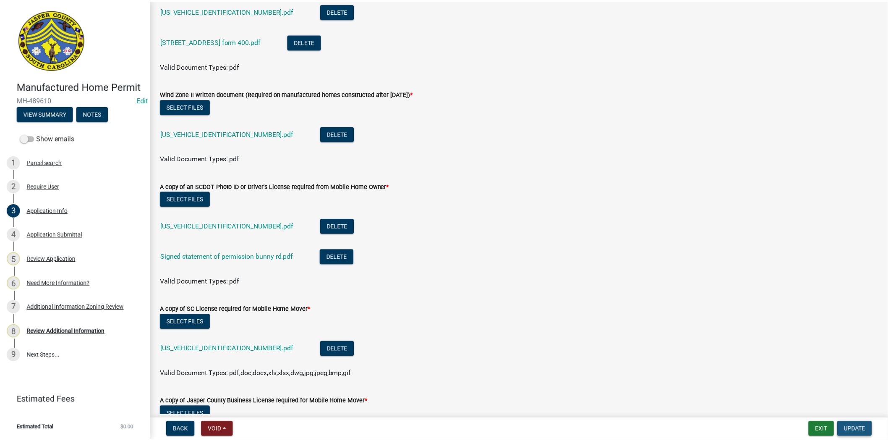
scroll to position [0, 0]
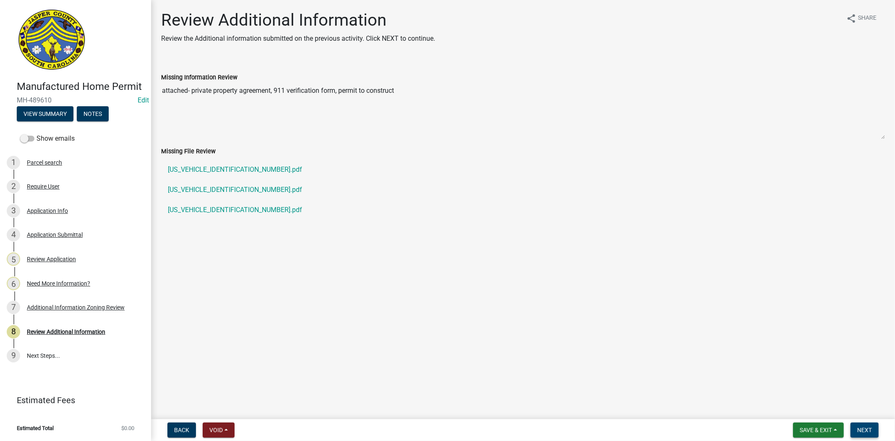
click at [868, 427] on span "Next" at bounding box center [865, 430] width 15 height 7
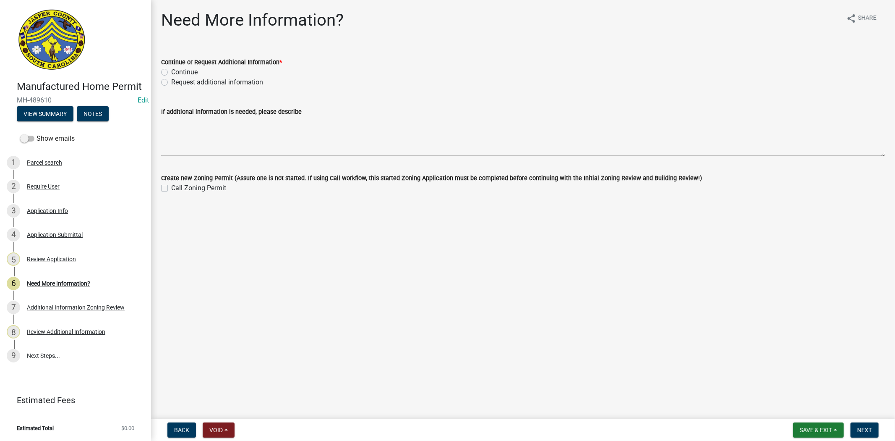
click at [171, 83] on label "Request additional information" at bounding box center [217, 82] width 92 height 10
click at [171, 83] on input "Request additional information" at bounding box center [173, 79] width 5 height 5
radio input "true"
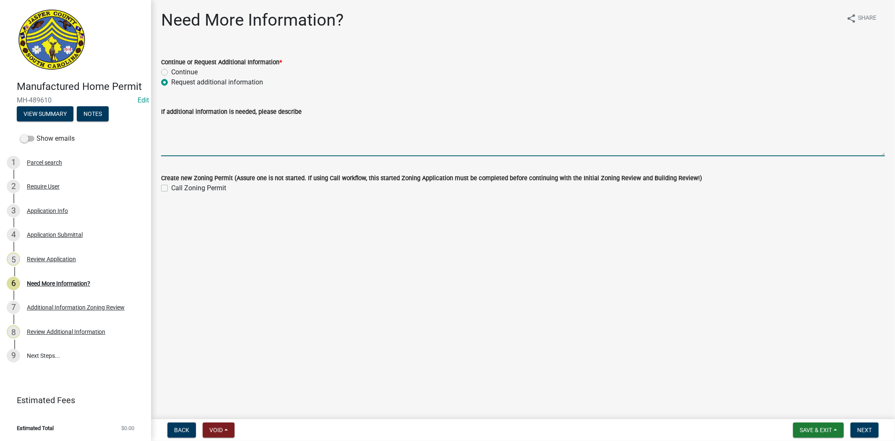
drag, startPoint x: 179, startPoint y: 122, endPoint x: 241, endPoint y: 123, distance: 61.7
click at [181, 122] on textarea "If additional information is needed, please describe" at bounding box center [523, 136] width 724 height 39
type textarea "please provide the septic permit with the correct tax map number"
click at [863, 429] on span "Next" at bounding box center [865, 430] width 15 height 7
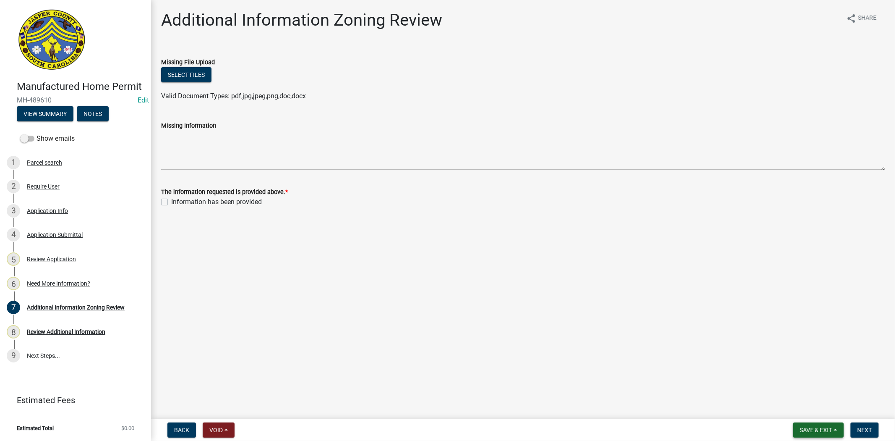
click at [812, 438] on nav "Back Void Withdraw Lock Expire Void Save & Exit Save Save & Exit Next" at bounding box center [523, 430] width 744 height 22
click at [807, 429] on span "Save & Exit" at bounding box center [816, 430] width 32 height 7
click at [800, 410] on button "Save & Exit" at bounding box center [810, 408] width 67 height 20
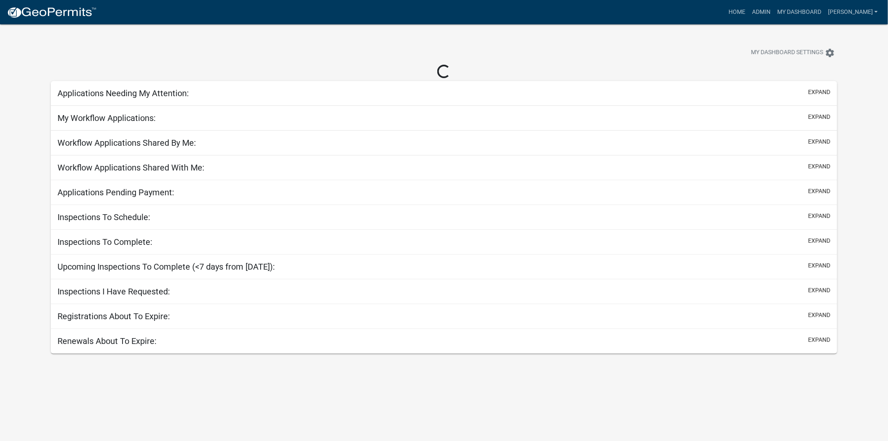
select select "2: 50"
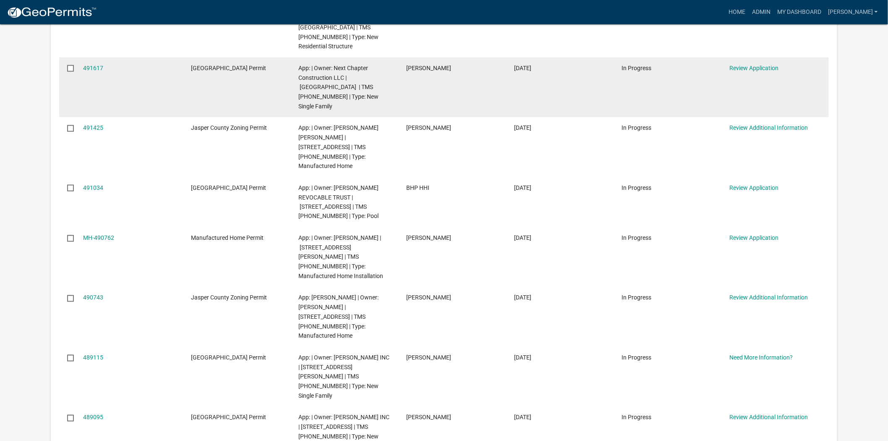
scroll to position [420, 0]
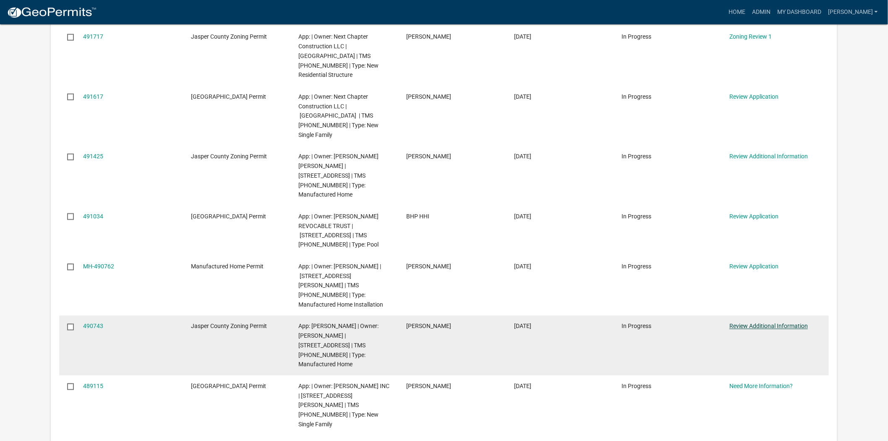
click at [764, 323] on link "Review Additional Information" at bounding box center [769, 326] width 79 height 7
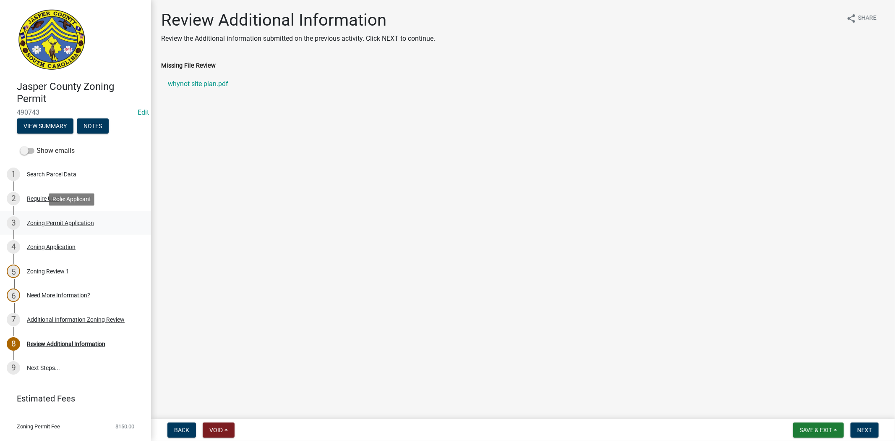
click at [78, 222] on div "Zoning Permit Application" at bounding box center [60, 223] width 67 height 6
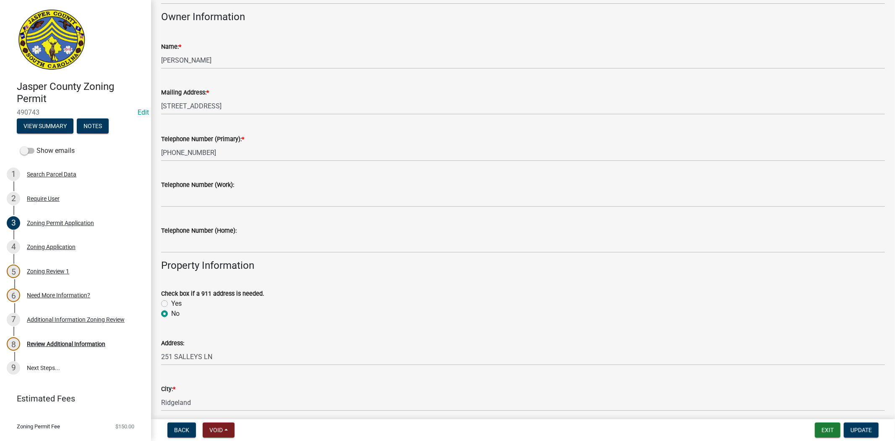
scroll to position [373, 0]
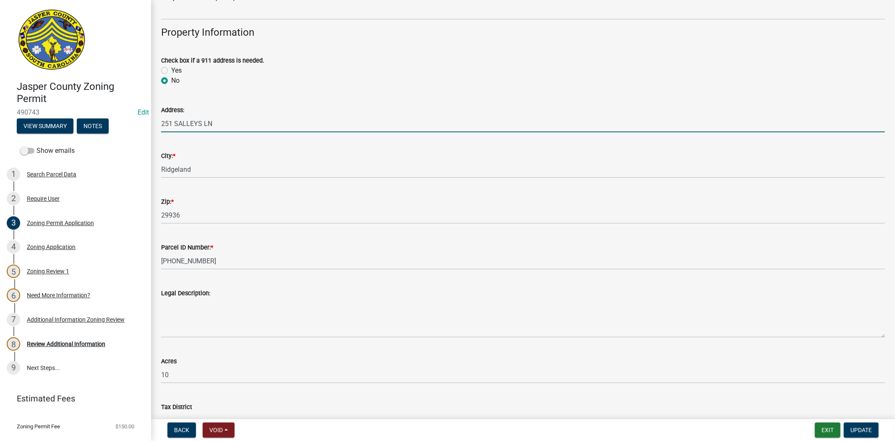
drag, startPoint x: 217, startPoint y: 120, endPoint x: 165, endPoint y: 126, distance: 52.9
click at [165, 126] on input "251 SALLEYS LN" at bounding box center [523, 123] width 724 height 17
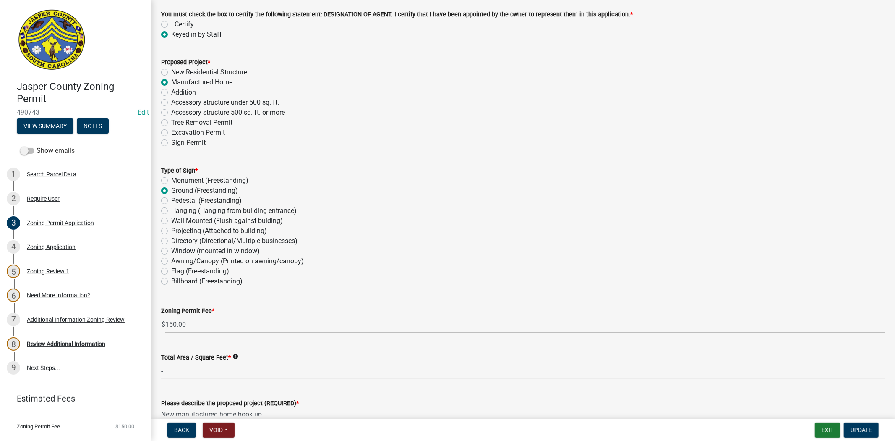
scroll to position [1073, 0]
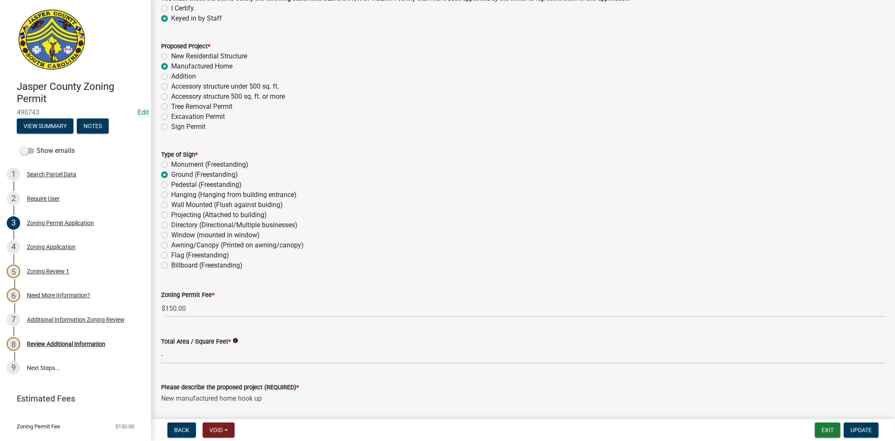
click at [171, 78] on label "Addition" at bounding box center [183, 76] width 25 height 10
click at [171, 77] on input "Addition" at bounding box center [173, 73] width 5 height 5
radio input "true"
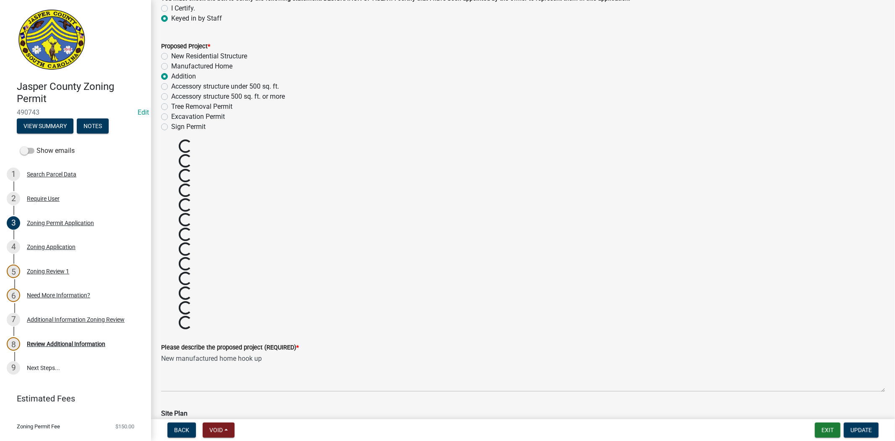
click at [171, 64] on label "Manufactured Home" at bounding box center [201, 66] width 61 height 10
click at [171, 64] on input "Manufactured Home" at bounding box center [173, 63] width 5 height 5
radio input "true"
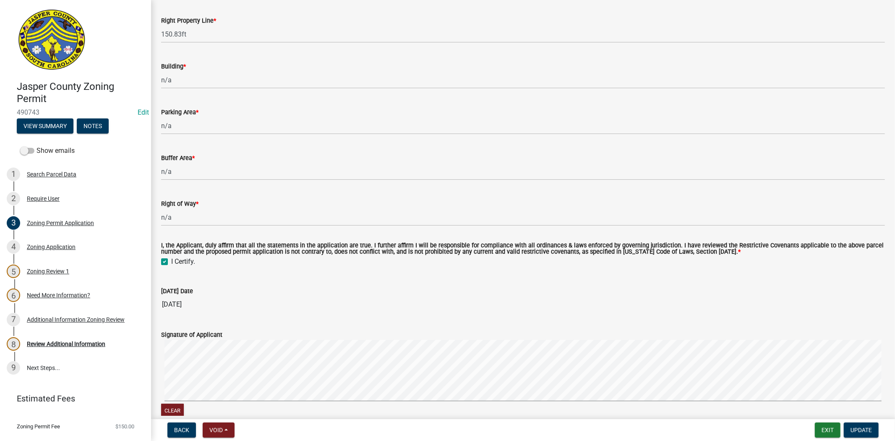
scroll to position [2005, 0]
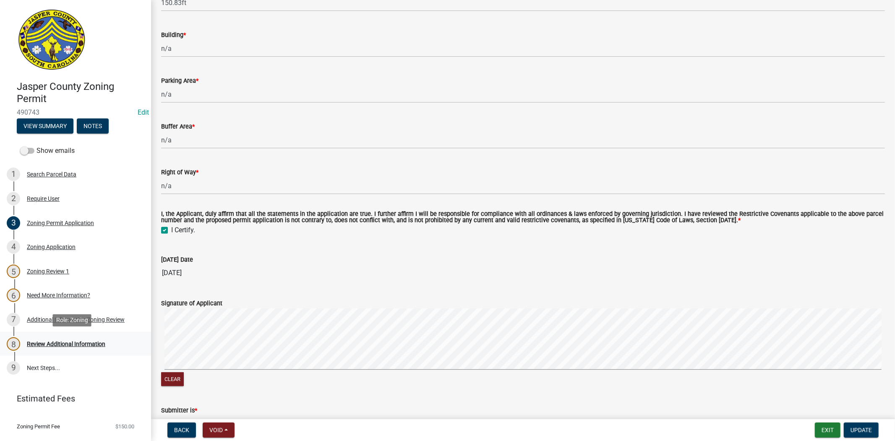
click at [52, 343] on div "Review Additional Information" at bounding box center [66, 344] width 79 height 6
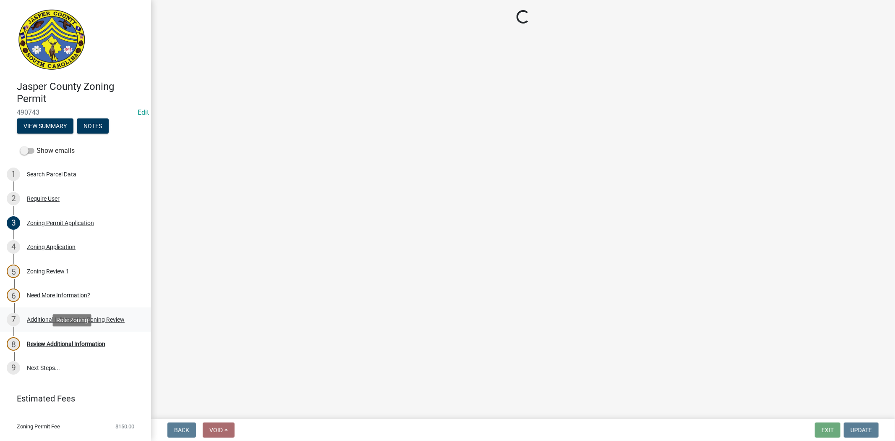
scroll to position [0, 0]
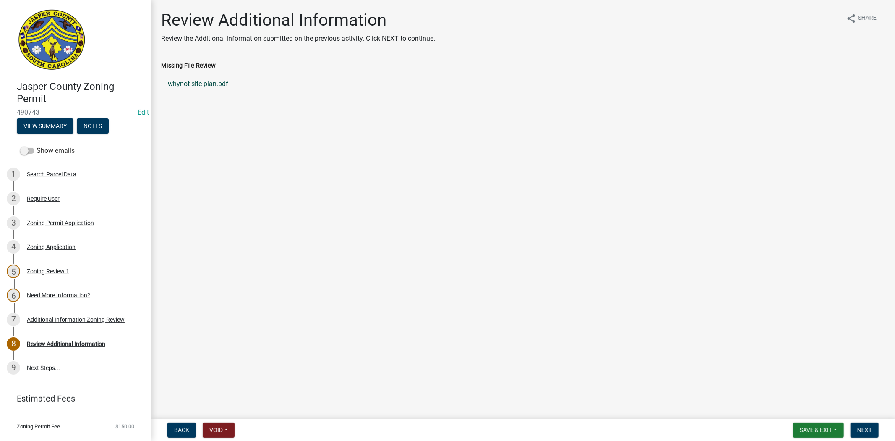
click at [212, 87] on link "whynot site plan.pdf" at bounding box center [523, 84] width 724 height 20
drag, startPoint x: 78, startPoint y: 218, endPoint x: 84, endPoint y: 222, distance: 7.9
click at [78, 218] on div "3 Zoning Permit Application" at bounding box center [72, 222] width 131 height 13
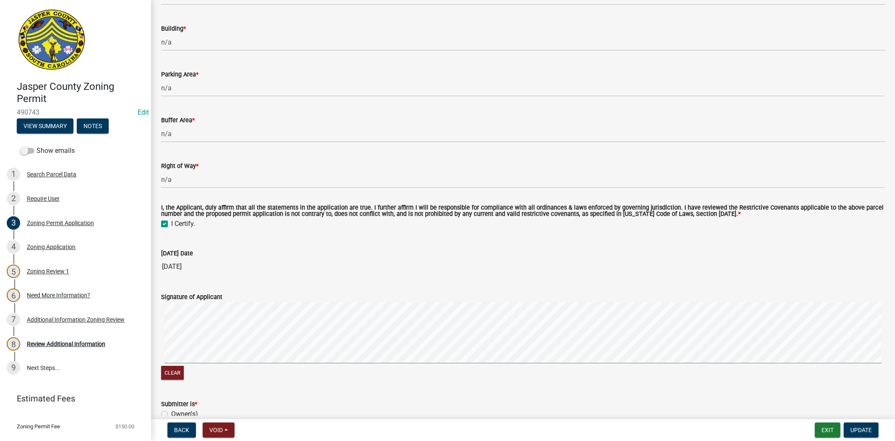
scroll to position [2269, 0]
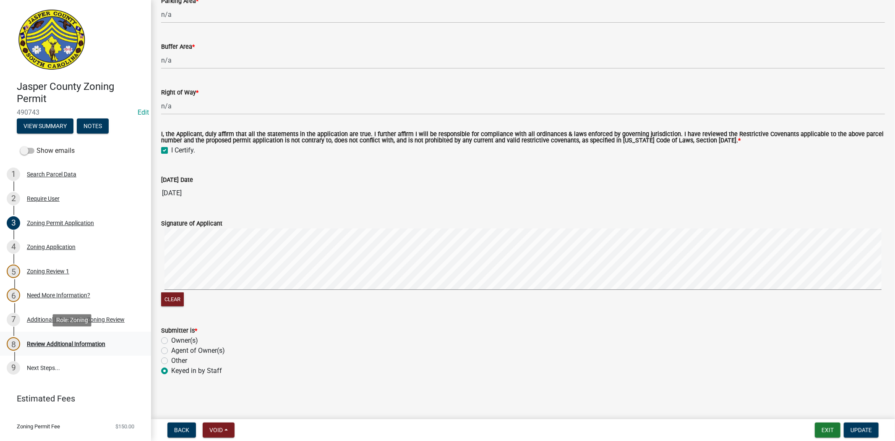
click at [46, 353] on link "8 Review Additional Information" at bounding box center [75, 344] width 151 height 24
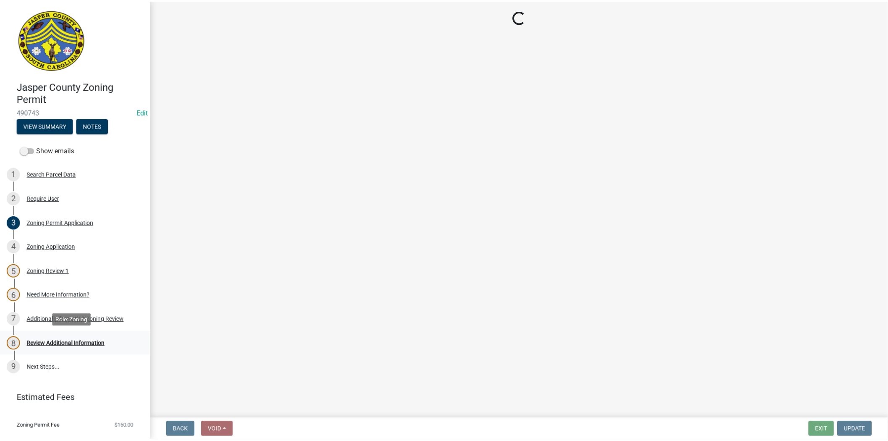
scroll to position [0, 0]
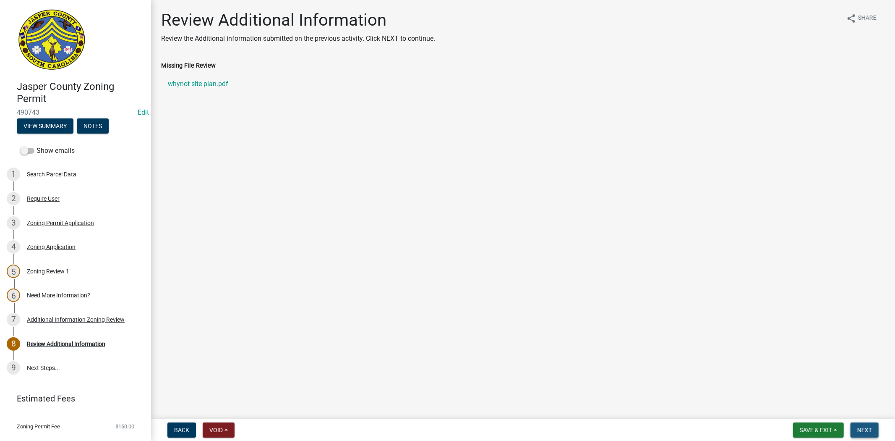
click at [863, 429] on span "Next" at bounding box center [865, 430] width 15 height 7
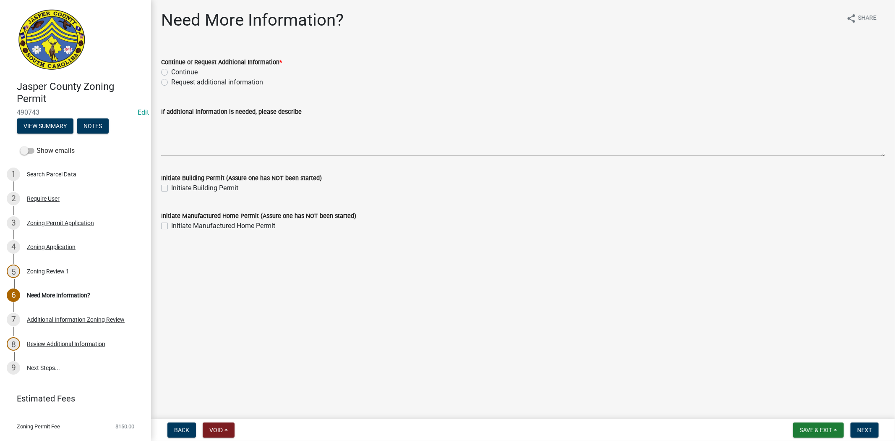
drag, startPoint x: 164, startPoint y: 82, endPoint x: 167, endPoint y: 110, distance: 27.9
click at [171, 82] on label "Request additional information" at bounding box center [217, 82] width 92 height 10
click at [171, 82] on input "Request additional information" at bounding box center [173, 79] width 5 height 5
radio input "true"
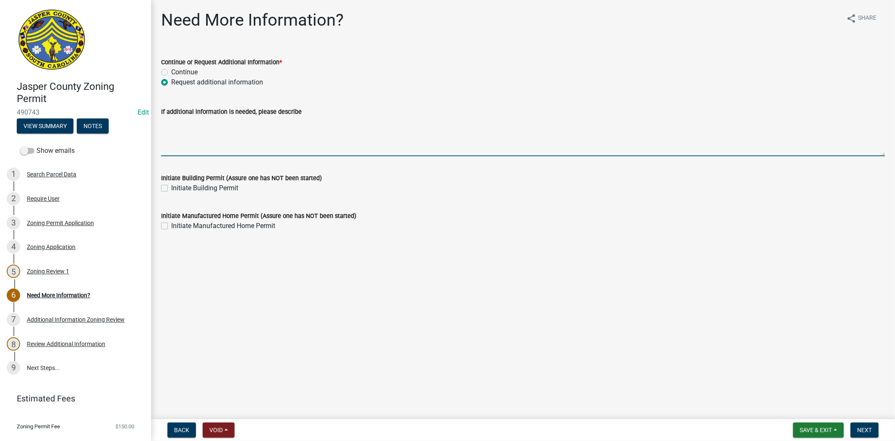
drag, startPoint x: 185, startPoint y: 130, endPoint x: 196, endPoint y: 130, distance: 10.5
click at [187, 130] on textarea "If additional information is needed, please describe" at bounding box center [523, 136] width 724 height 39
type textarea "can you please provide a 911 address certification"
click at [871, 429] on span "Next" at bounding box center [865, 430] width 15 height 7
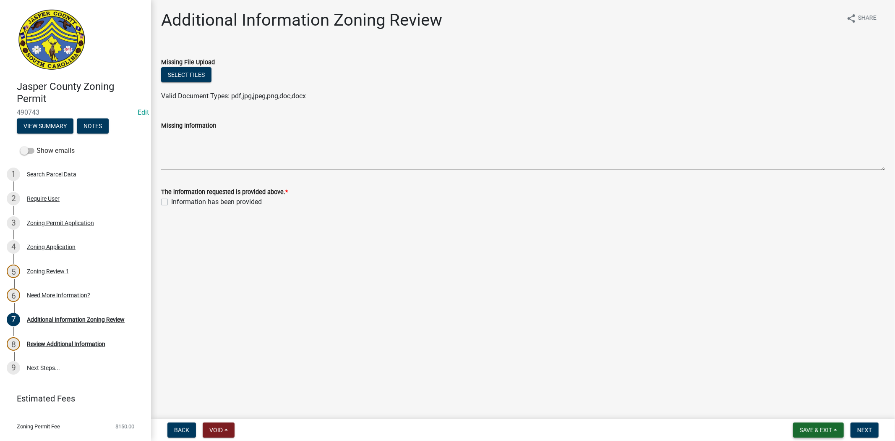
click at [824, 431] on span "Save & Exit" at bounding box center [816, 430] width 32 height 7
click at [813, 403] on button "Save & Exit" at bounding box center [810, 408] width 67 height 20
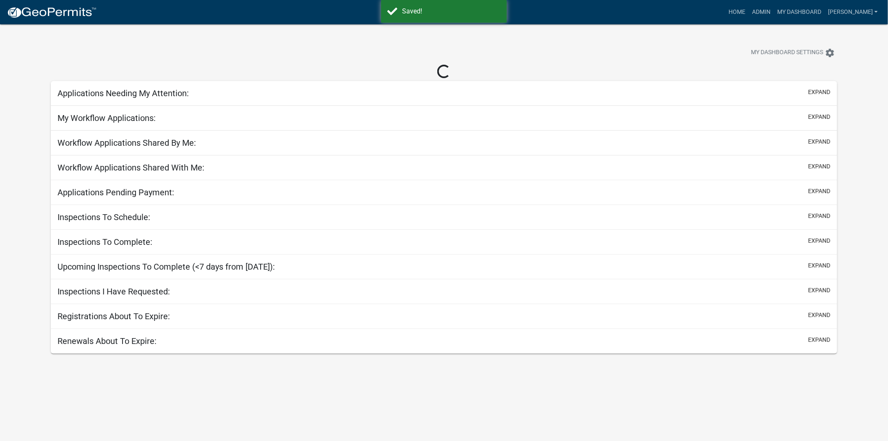
select select "2: 50"
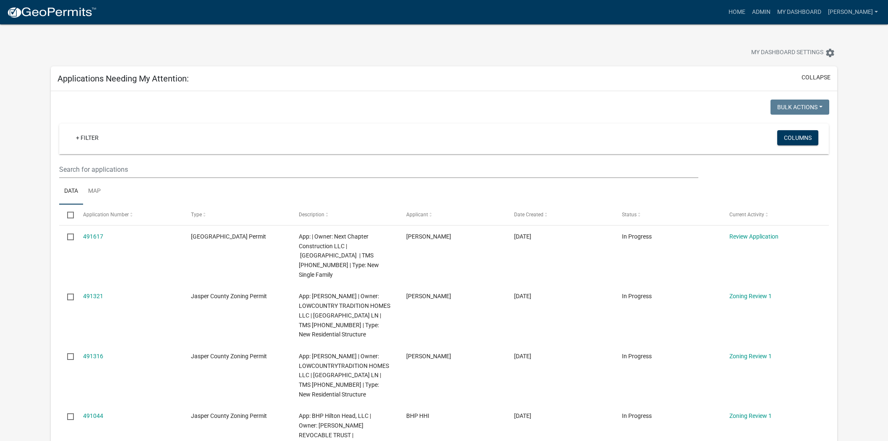
select select "2: 50"
click at [774, 13] on link "Admin" at bounding box center [761, 12] width 25 height 16
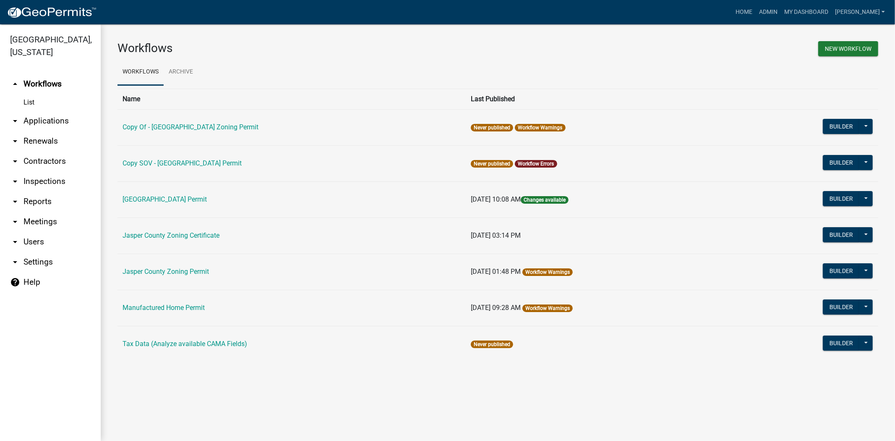
click at [19, 123] on icon "arrow_drop_down" at bounding box center [15, 121] width 10 height 10
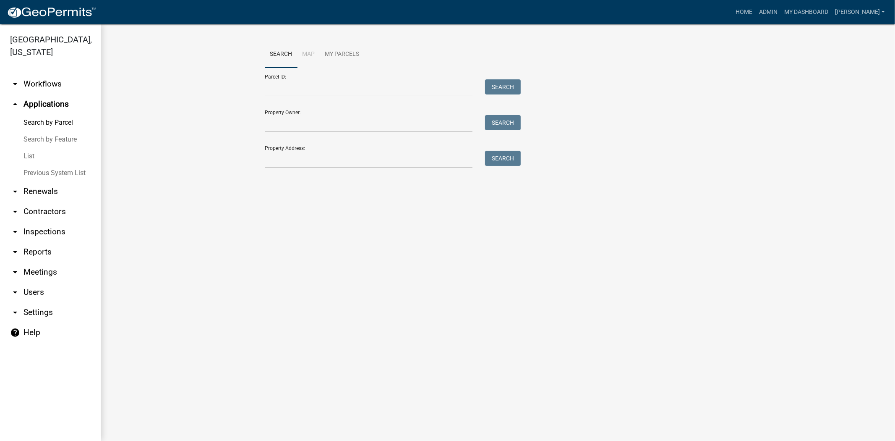
click at [24, 160] on link "List" at bounding box center [50, 156] width 101 height 17
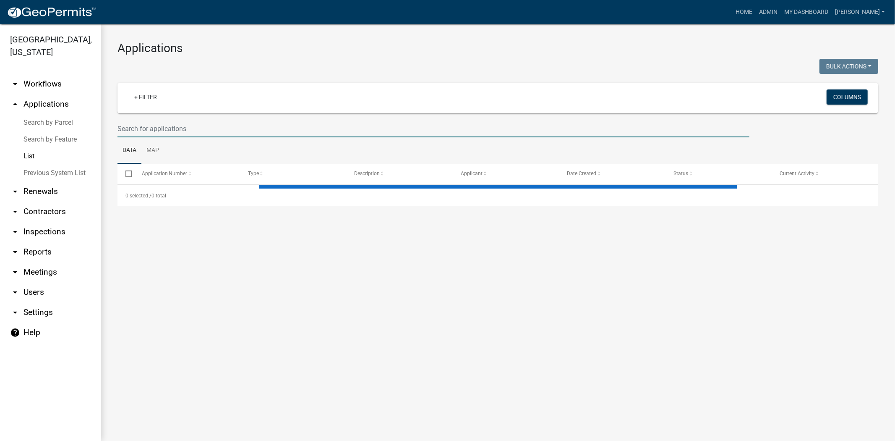
click at [243, 123] on input "text" at bounding box center [434, 128] width 632 height 17
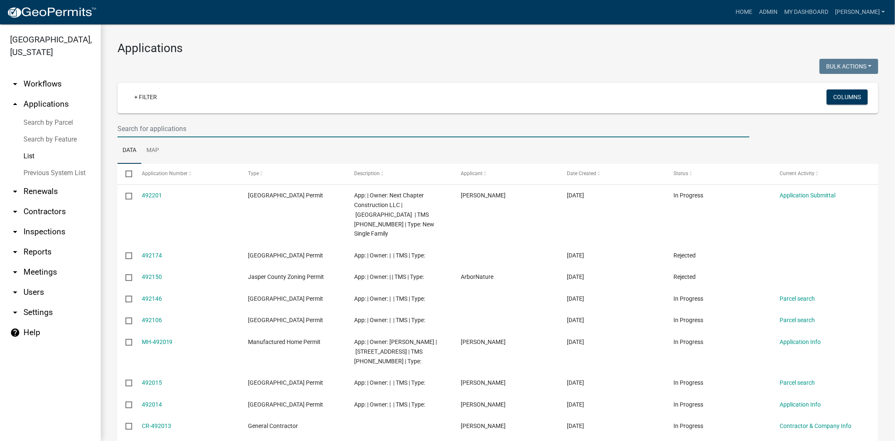
paste input "029-48-02-003"
click at [131, 129] on input "029-48-02-003" at bounding box center [434, 128] width 632 height 17
type input "029-48-02-003"
